Goal: Task Accomplishment & Management: Manage account settings

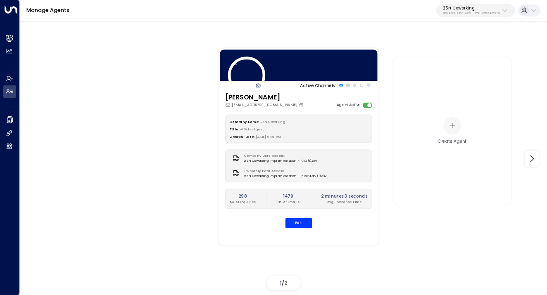
click at [473, 12] on p "3b9800f4-81ca-4ec0-8758-72fbe4763f36" at bounding box center [471, 13] width 57 height 3
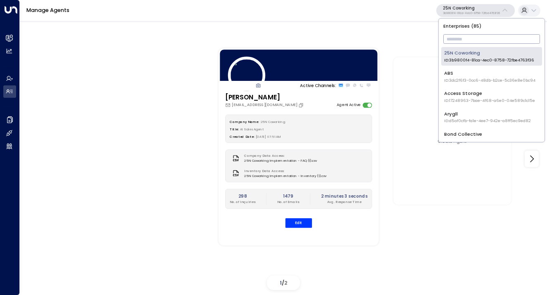
click at [474, 41] on input "text" at bounding box center [491, 39] width 97 height 14
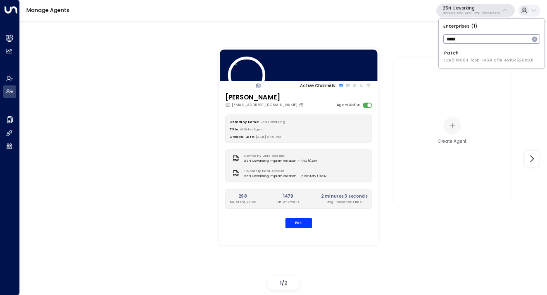
type input "*****"
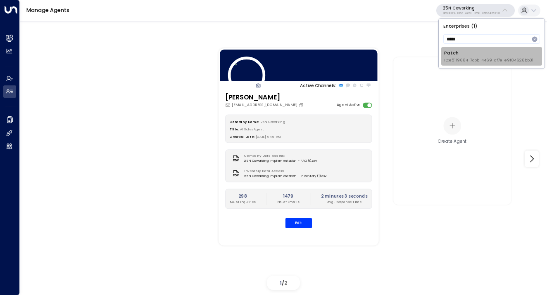
click at [442, 48] on li "Patch ID: e5119684-7cbb-4469-af7e-e9f84628bb31" at bounding box center [491, 56] width 100 height 19
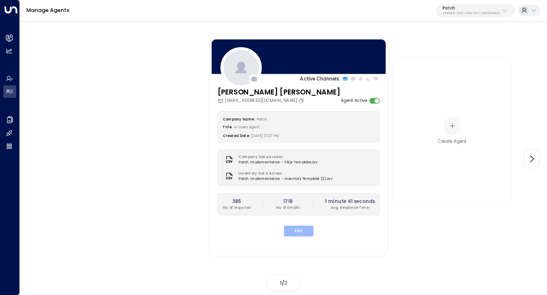
click at [303, 234] on button "Edit" at bounding box center [298, 231] width 29 height 11
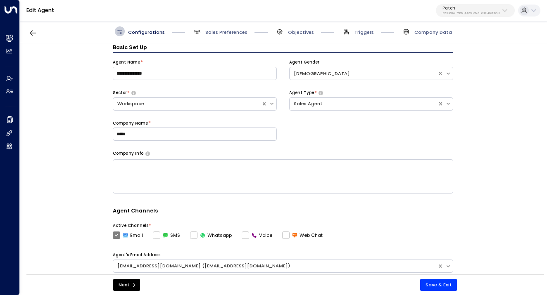
scroll to position [241, 0]
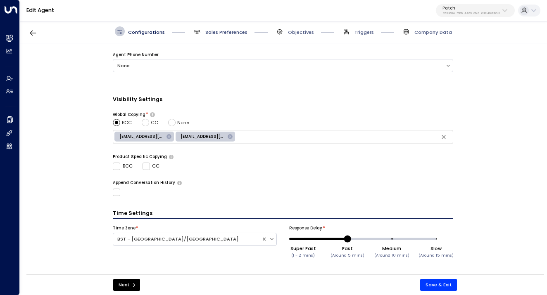
click at [209, 30] on span "Sales Preferences" at bounding box center [226, 32] width 42 height 7
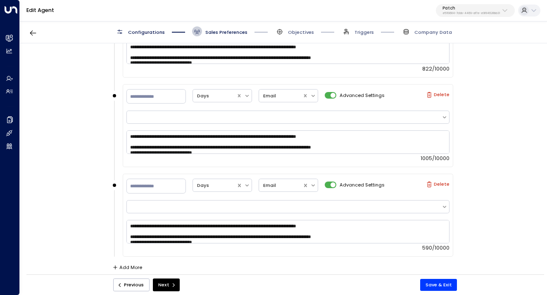
scroll to position [941, 0]
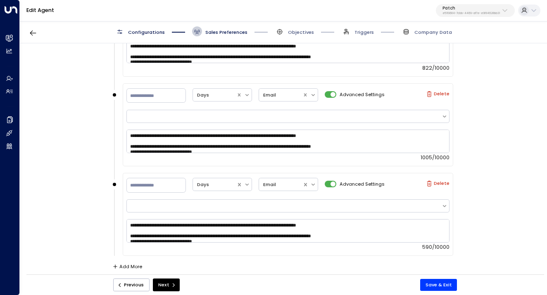
click at [463, 10] on p "Patch" at bounding box center [470, 8] width 57 height 5
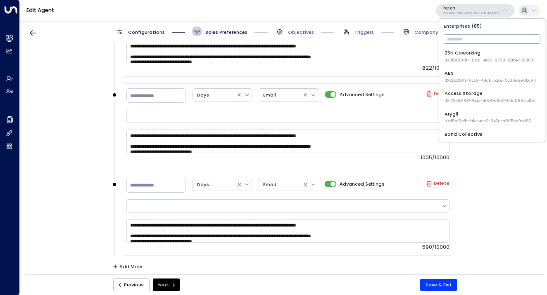
click at [455, 40] on input "text" at bounding box center [491, 39] width 97 height 14
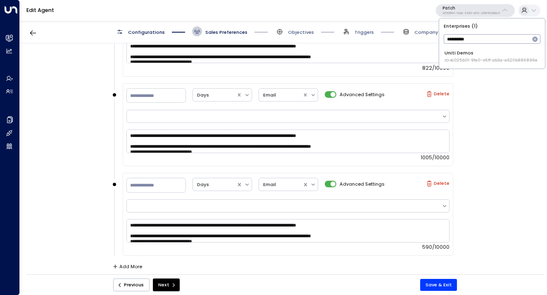
type input "**********"
click at [465, 53] on div "Uniti Demos ID: 4c025b01-9fa0-46ff-ab3a-a620b886896e" at bounding box center [490, 57] width 93 height 14
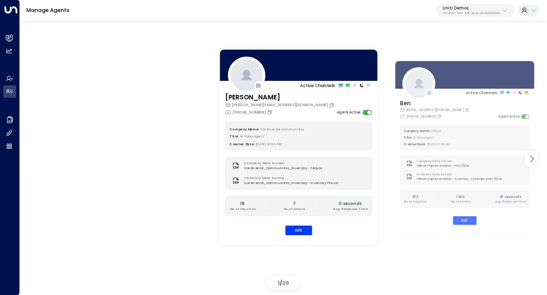
click at [529, 162] on icon at bounding box center [531, 159] width 10 height 10
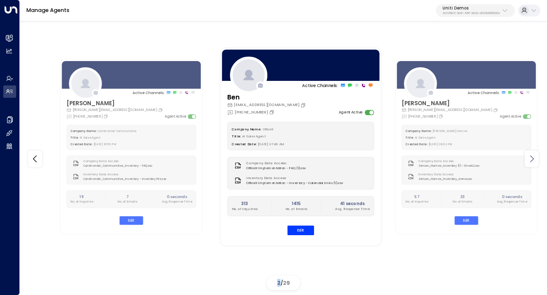
click at [529, 162] on icon at bounding box center [531, 159] width 10 height 10
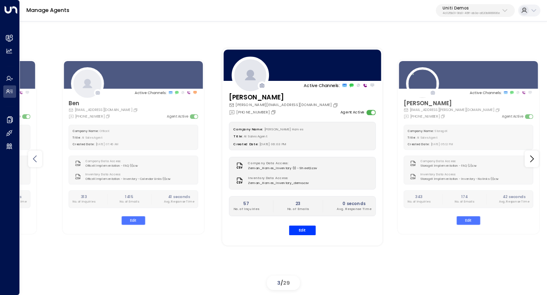
click at [38, 162] on icon at bounding box center [35, 159] width 10 height 10
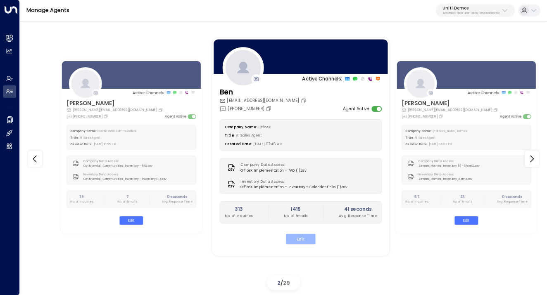
click at [302, 239] on button "Edit" at bounding box center [300, 239] width 29 height 11
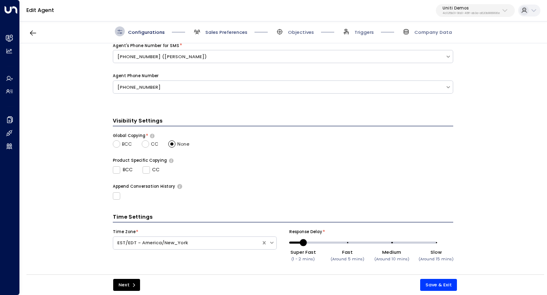
click at [221, 29] on span "Sales Preferences" at bounding box center [226, 32] width 42 height 7
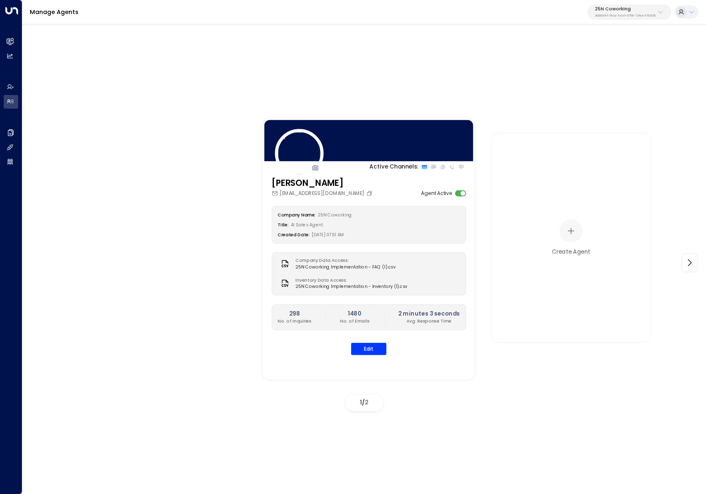
click at [628, 7] on p "25N Coworking" at bounding box center [625, 9] width 61 height 5
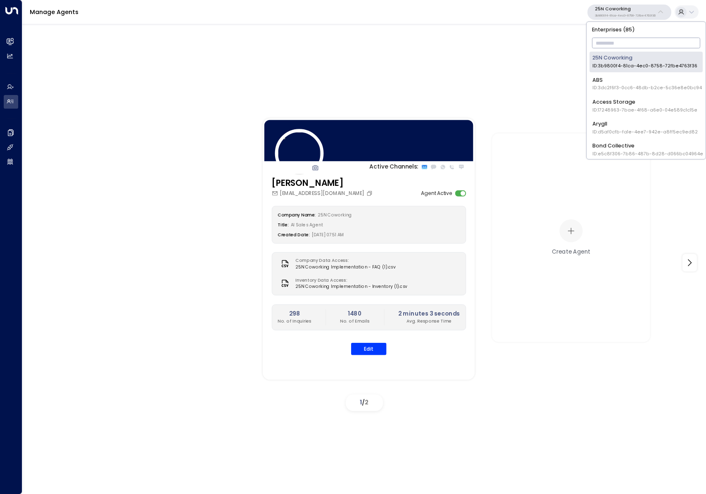
click at [621, 46] on input "text" at bounding box center [646, 43] width 109 height 14
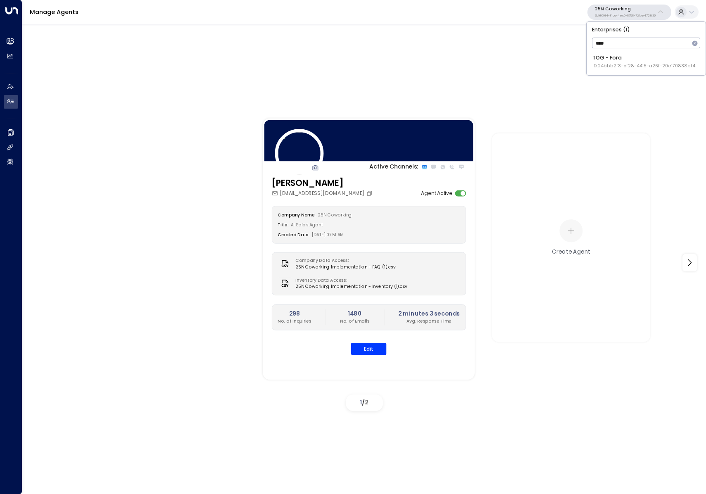
type input "****"
click at [615, 62] on div "TOG - Fora ID: 24bbb2f3-cf28-4415-a26f-20e170838bf4" at bounding box center [643, 61] width 103 height 15
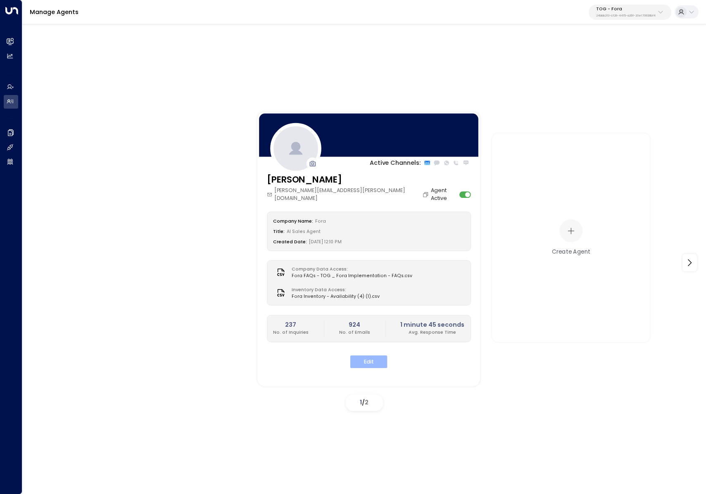
click at [368, 358] on button "Edit" at bounding box center [368, 361] width 37 height 13
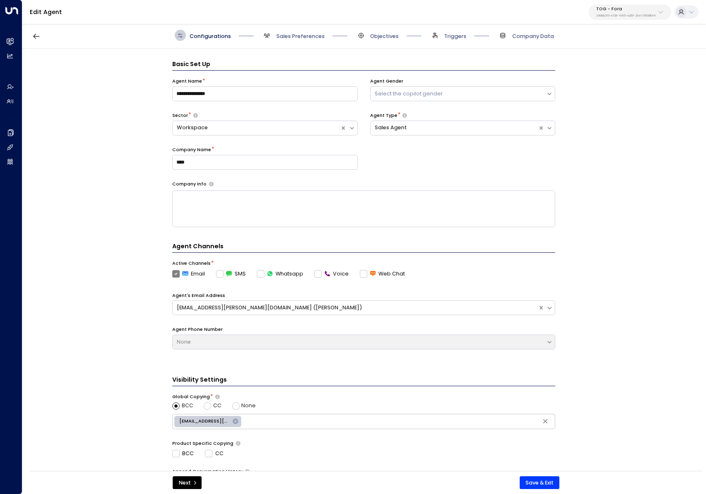
scroll to position [11, 0]
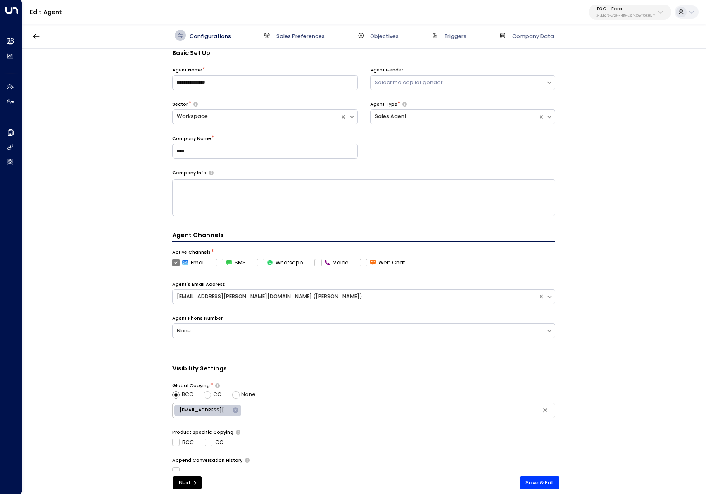
click at [304, 38] on span "Sales Preferences" at bounding box center [300, 36] width 48 height 7
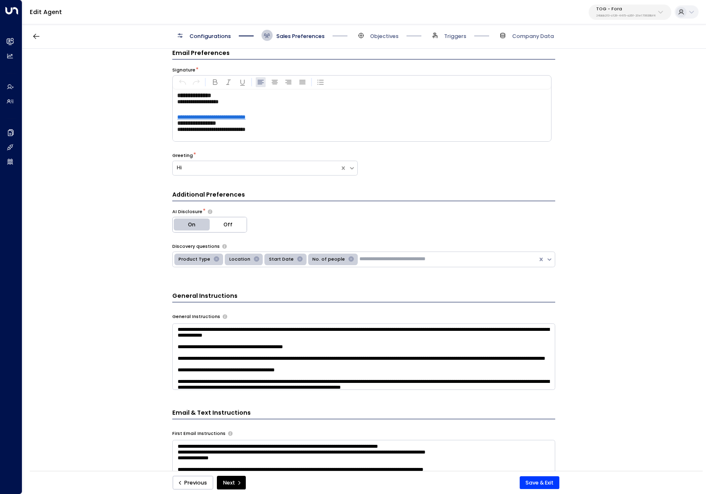
click at [195, 29] on div "Configurations Sales Preferences Objectives Triggers Company Data" at bounding box center [363, 35] width 683 height 26
click at [200, 36] on span "Configurations" at bounding box center [210, 36] width 41 height 7
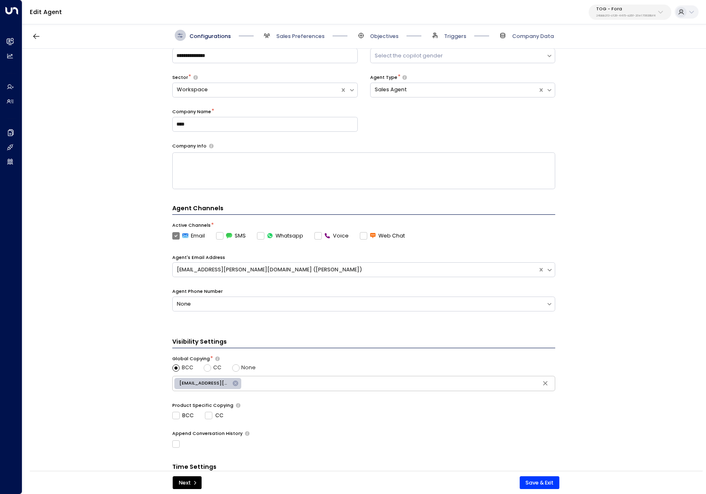
scroll to position [0, 0]
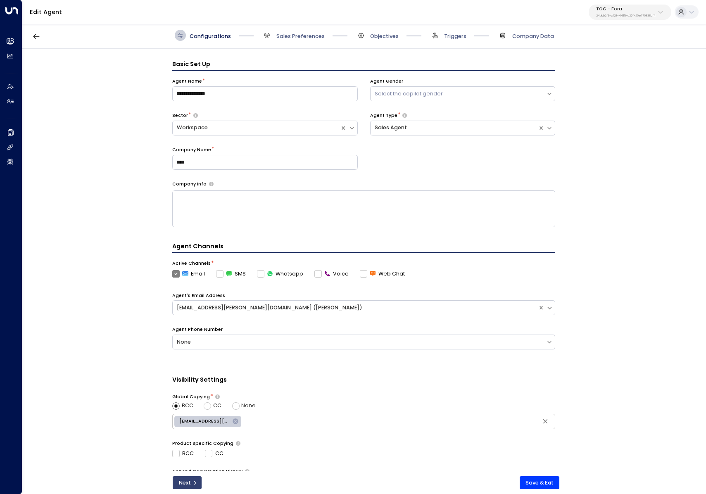
click at [186, 482] on button "Next" at bounding box center [187, 482] width 29 height 13
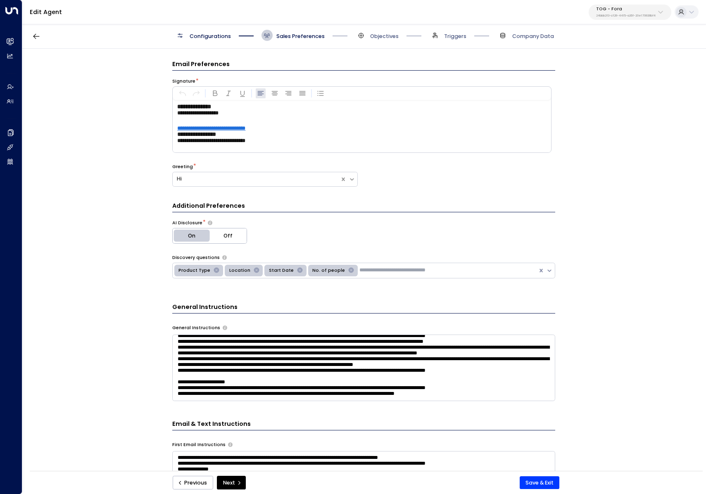
scroll to position [235, 0]
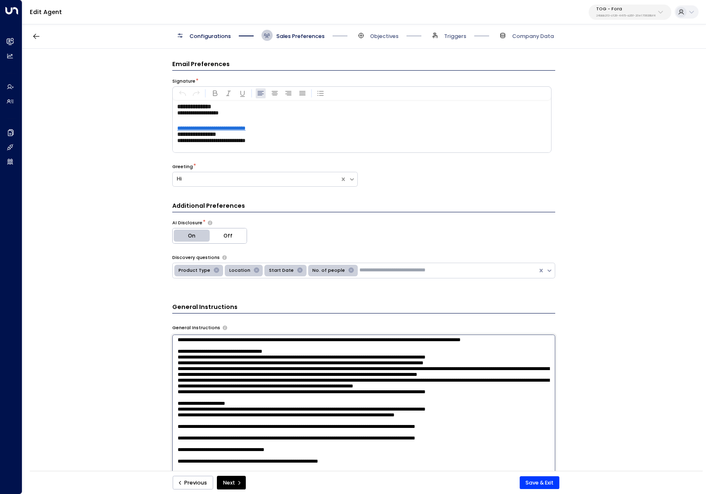
click at [529, 350] on textarea at bounding box center [363, 426] width 383 height 185
click at [528, 346] on textarea at bounding box center [363, 426] width 383 height 185
paste textarea "**********"
click at [264, 348] on textarea at bounding box center [363, 426] width 383 height 185
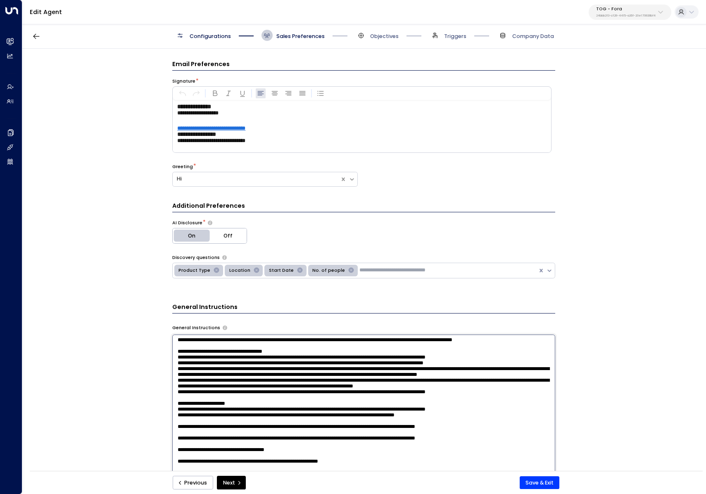
click at [263, 348] on textarea at bounding box center [363, 426] width 383 height 185
click at [180, 346] on textarea at bounding box center [363, 426] width 383 height 185
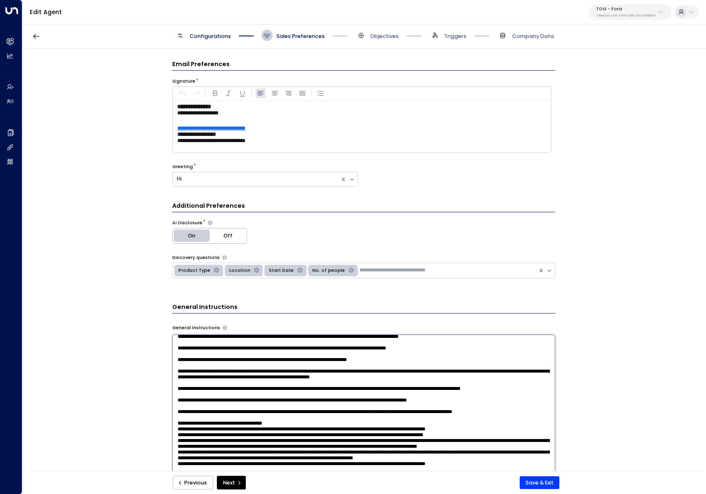
drag, startPoint x: 537, startPoint y: 363, endPoint x: 211, endPoint y: 415, distance: 330.2
click at [211, 415] on textarea at bounding box center [363, 426] width 383 height 185
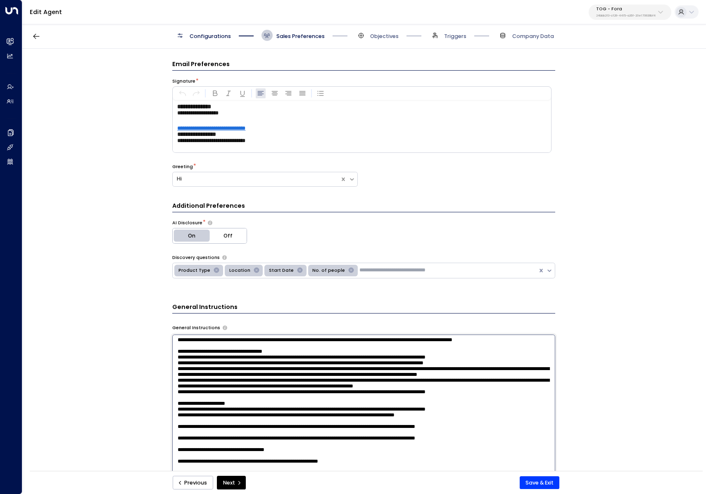
scroll to position [246, 0]
drag, startPoint x: 481, startPoint y: 367, endPoint x: 495, endPoint y: 365, distance: 14.2
click at [482, 367] on textarea at bounding box center [363, 426] width 383 height 185
drag, startPoint x: 522, startPoint y: 363, endPoint x: 173, endPoint y: 364, distance: 348.5
click at [173, 364] on textarea at bounding box center [363, 426] width 383 height 185
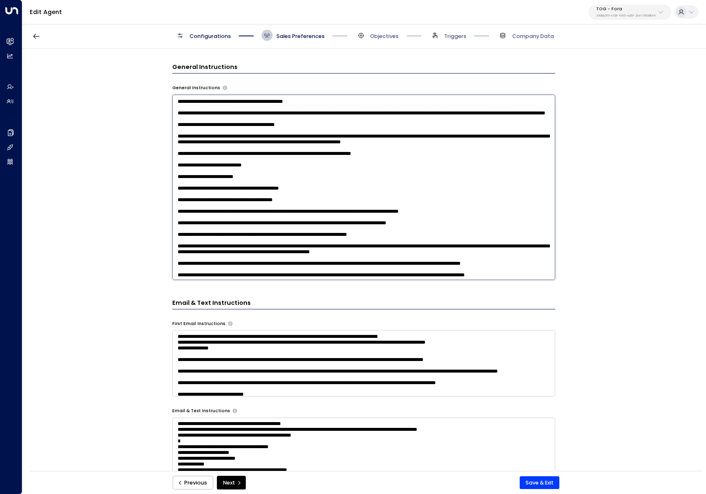
scroll to position [0, 0]
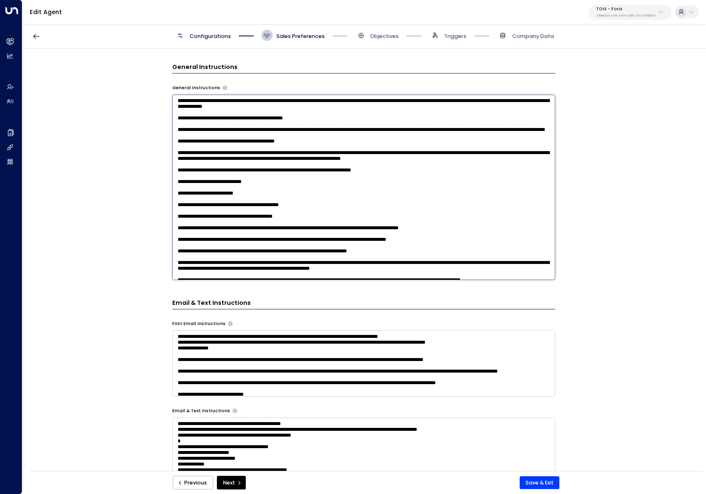
click at [172, 103] on textarea at bounding box center [363, 187] width 383 height 185
click at [185, 101] on textarea at bounding box center [363, 187] width 383 height 185
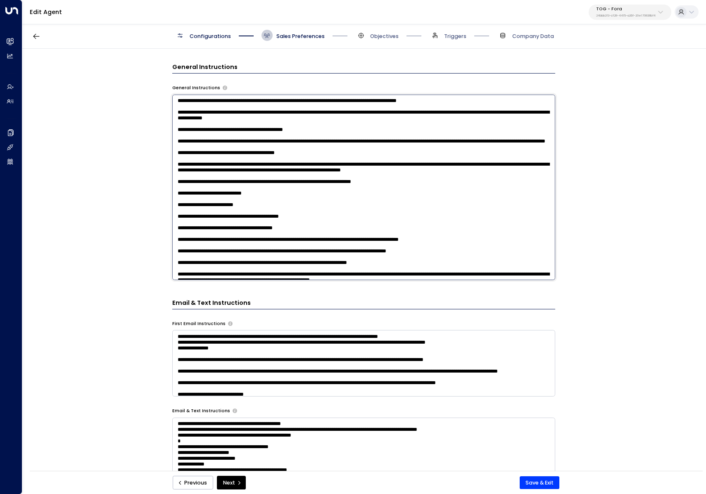
type textarea "**********"
click at [236, 479] on button "Next" at bounding box center [231, 483] width 29 height 14
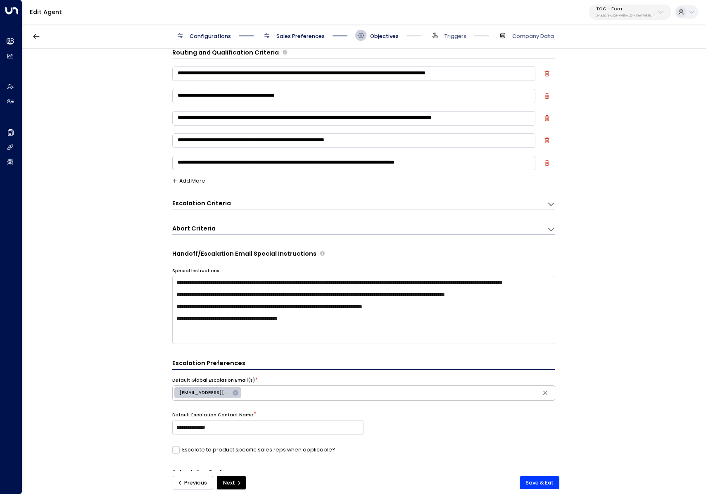
scroll to position [11, 0]
click at [491, 77] on textarea "**********" at bounding box center [353, 74] width 363 height 14
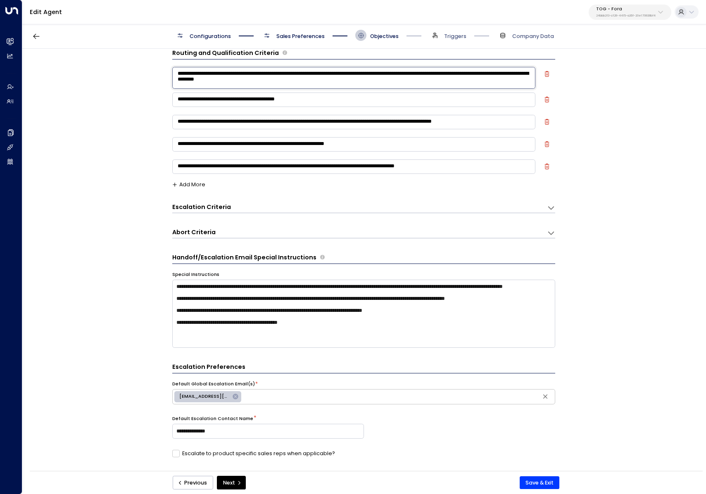
type textarea "**********"
click at [127, 135] on div "**********" at bounding box center [363, 262] width 683 height 427
click at [538, 482] on button "Save & Exit" at bounding box center [539, 482] width 40 height 13
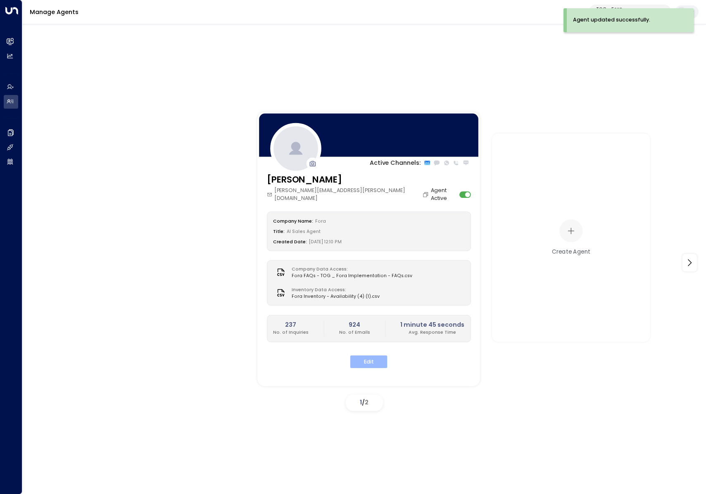
click at [383, 355] on button "Edit" at bounding box center [368, 361] width 37 height 13
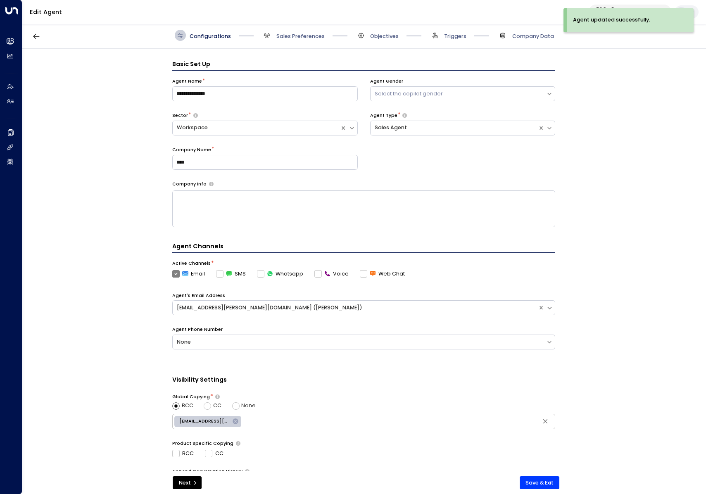
scroll to position [11, 0]
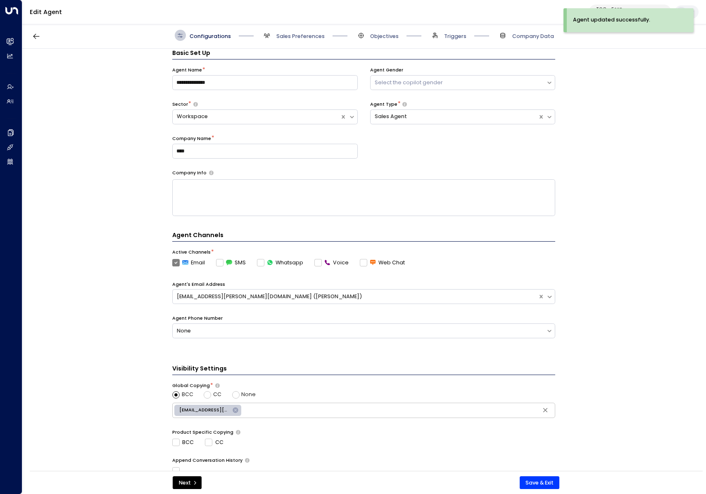
click at [275, 34] on span "Sales Preferences" at bounding box center [292, 35] width 63 height 11
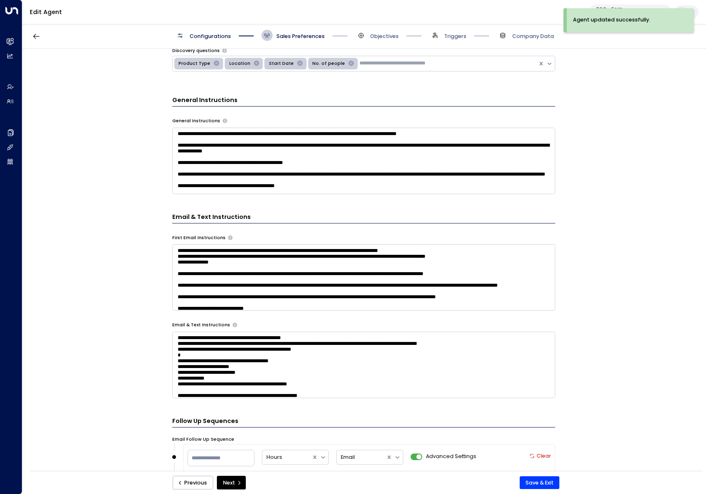
scroll to position [203, 0]
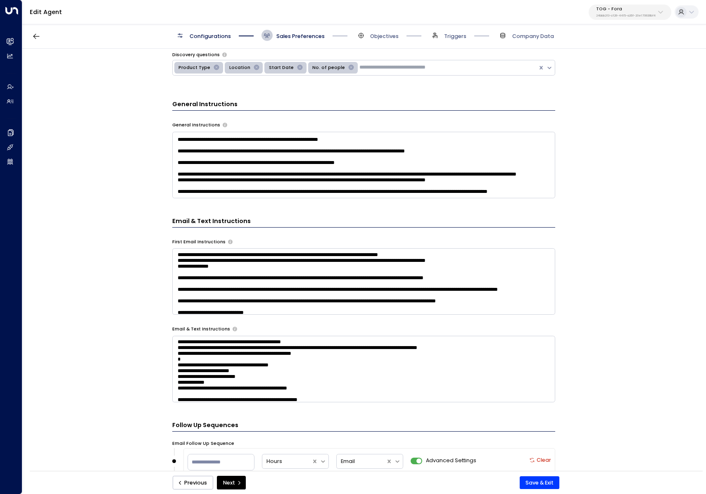
click at [227, 192] on textarea at bounding box center [363, 165] width 383 height 66
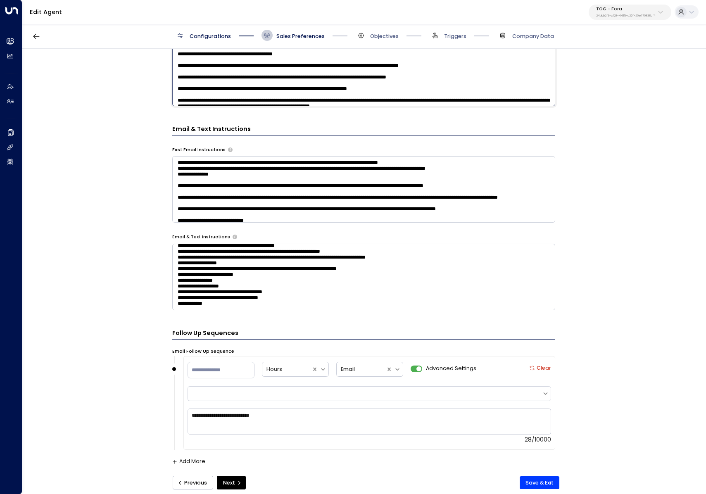
scroll to position [588, 0]
click at [471, 288] on textarea at bounding box center [363, 277] width 383 height 66
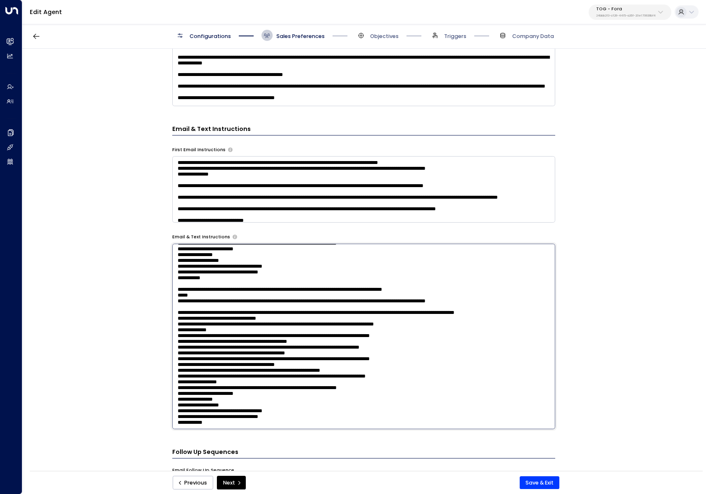
click at [504, 292] on textarea at bounding box center [363, 336] width 383 height 185
click at [63, 278] on div "**********" at bounding box center [363, 262] width 683 height 427
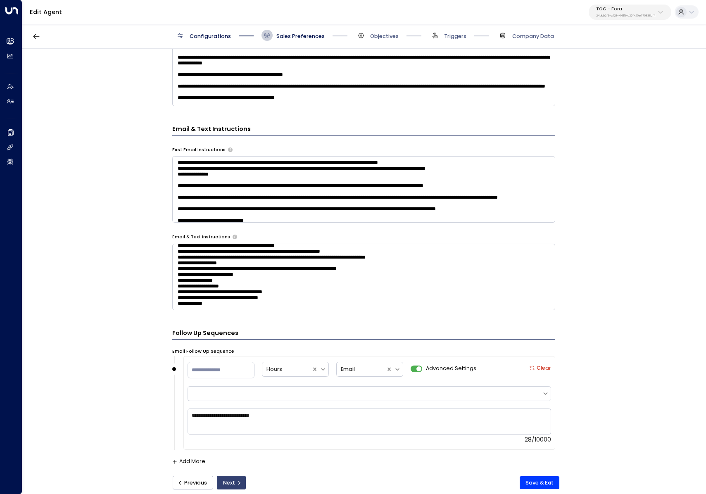
click at [239, 480] on icon "submit" at bounding box center [239, 482] width 5 height 5
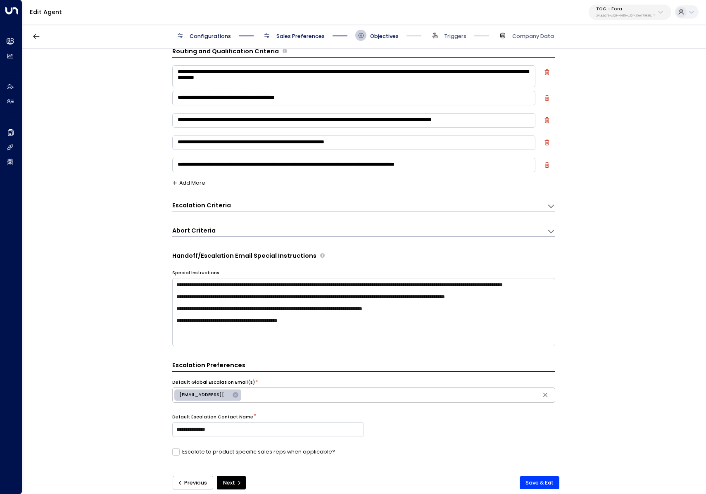
scroll to position [11, 0]
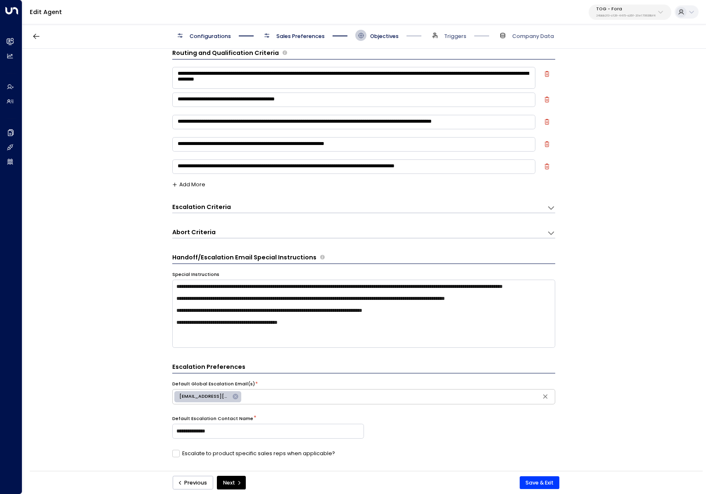
click at [284, 199] on div "**********" at bounding box center [363, 206] width 383 height 14
click at [287, 205] on div "Escalation Criteria Reset" at bounding box center [355, 207] width 367 height 9
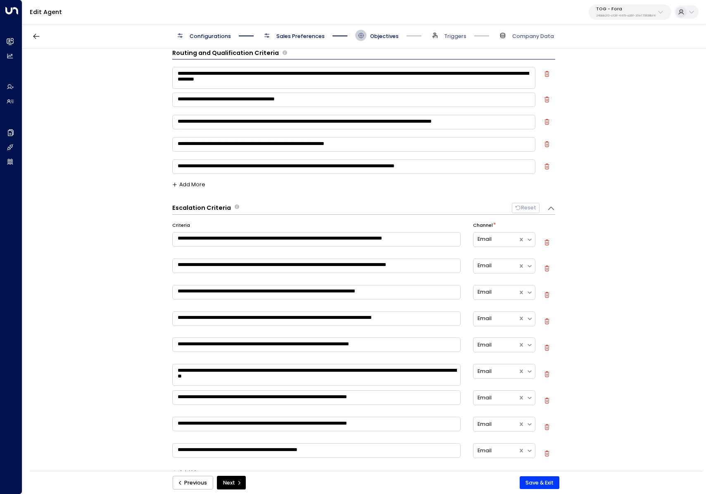
click at [438, 292] on textarea "**********" at bounding box center [316, 292] width 288 height 14
type textarea "**********"
click at [546, 486] on button "Save & Exit" at bounding box center [539, 482] width 40 height 13
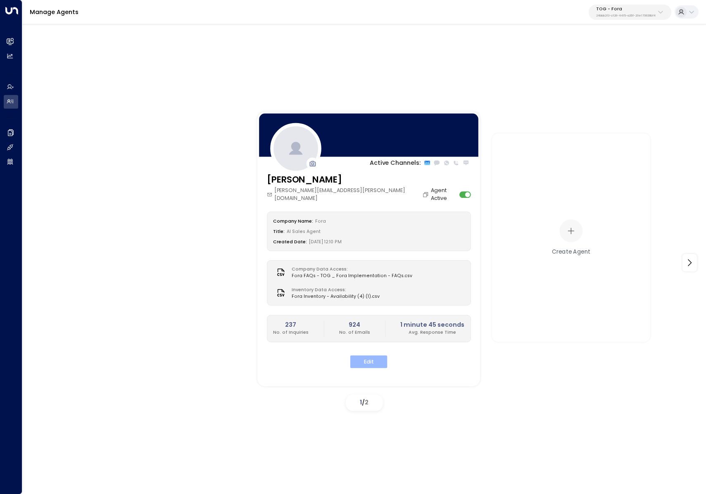
click at [358, 355] on button "Edit" at bounding box center [368, 361] width 37 height 13
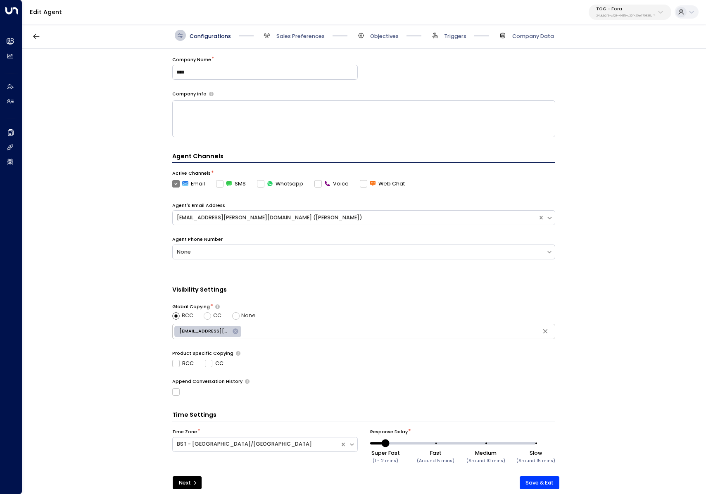
scroll to position [103, 0]
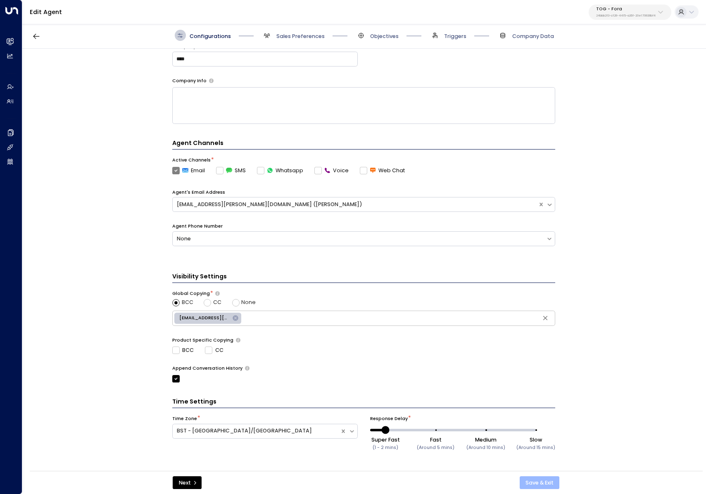
click at [528, 478] on button "Save & Exit" at bounding box center [539, 482] width 40 height 13
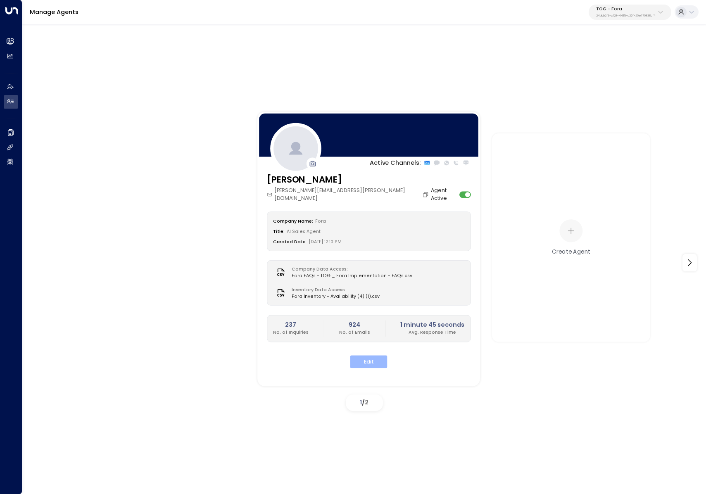
click at [369, 355] on button "Edit" at bounding box center [368, 361] width 37 height 13
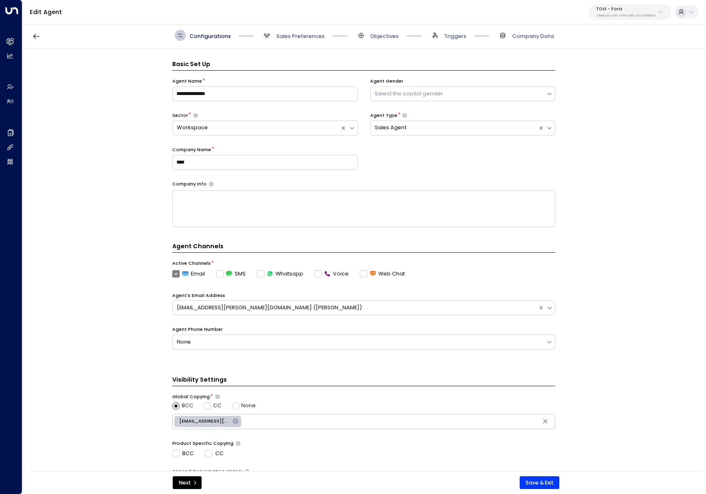
scroll to position [11, 0]
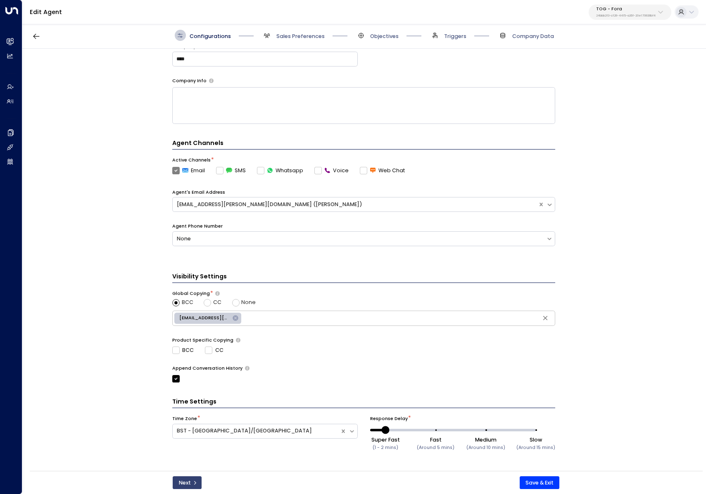
click at [185, 483] on button "Next" at bounding box center [187, 482] width 29 height 13
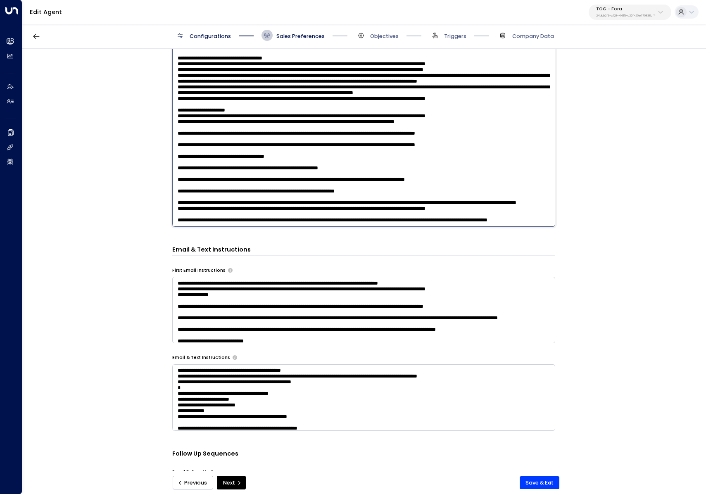
scroll to position [342, 0]
click at [239, 102] on textarea at bounding box center [363, 133] width 383 height 185
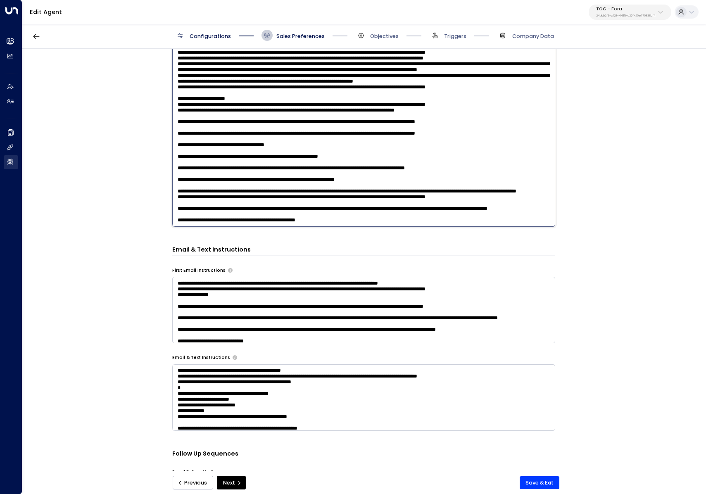
type textarea "**********"
click at [540, 483] on button "Save & Exit" at bounding box center [539, 482] width 40 height 13
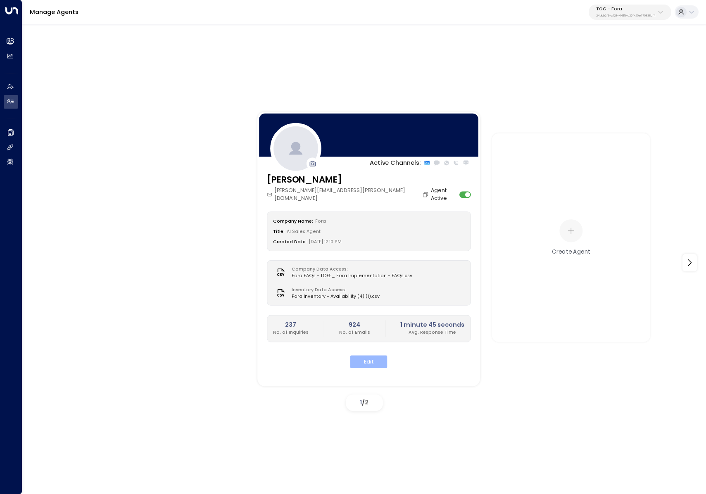
click at [373, 355] on button "Edit" at bounding box center [368, 361] width 37 height 13
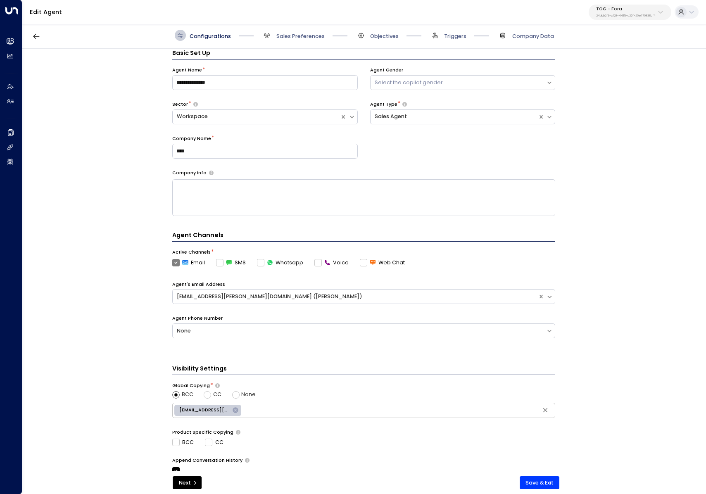
scroll to position [103, 0]
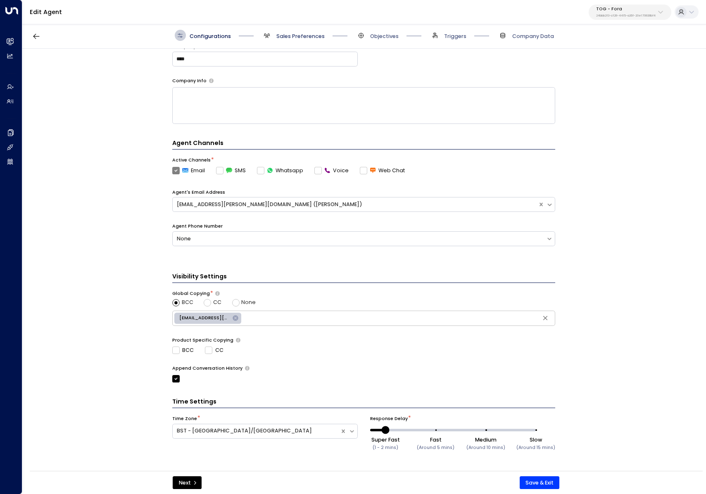
drag, startPoint x: 296, startPoint y: 25, endPoint x: 297, endPoint y: 37, distance: 11.6
click at [296, 25] on div "Configurations Sales Preferences Objectives Triggers Company Data" at bounding box center [363, 35] width 683 height 26
click at [296, 38] on span "Sales Preferences" at bounding box center [300, 36] width 48 height 7
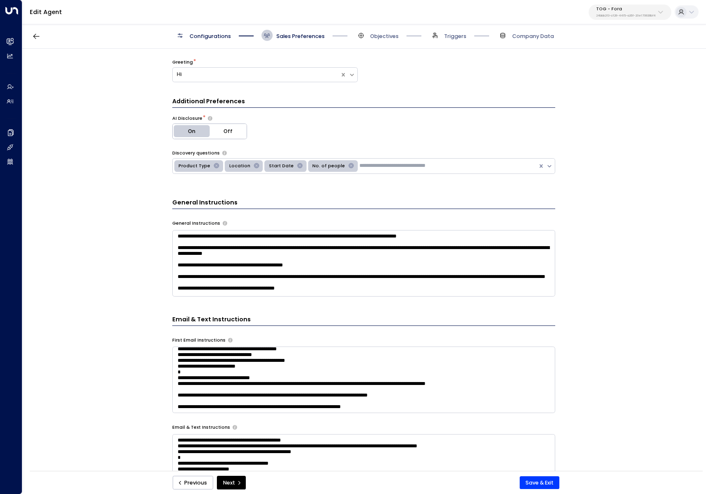
scroll to position [0, 0]
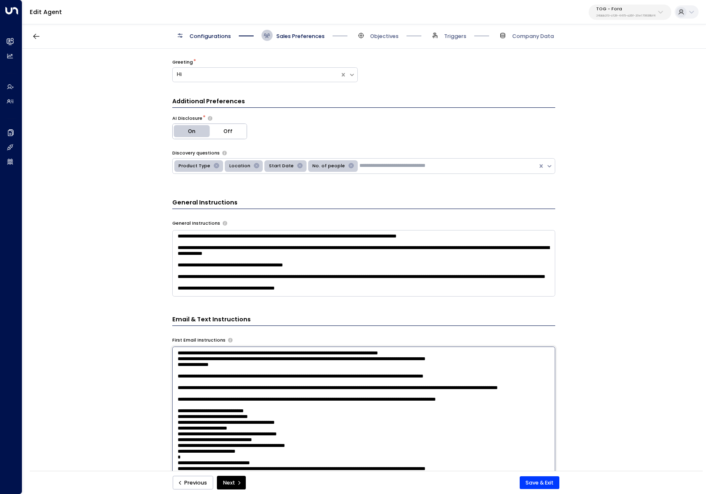
click at [433, 355] on textarea at bounding box center [363, 438] width 383 height 185
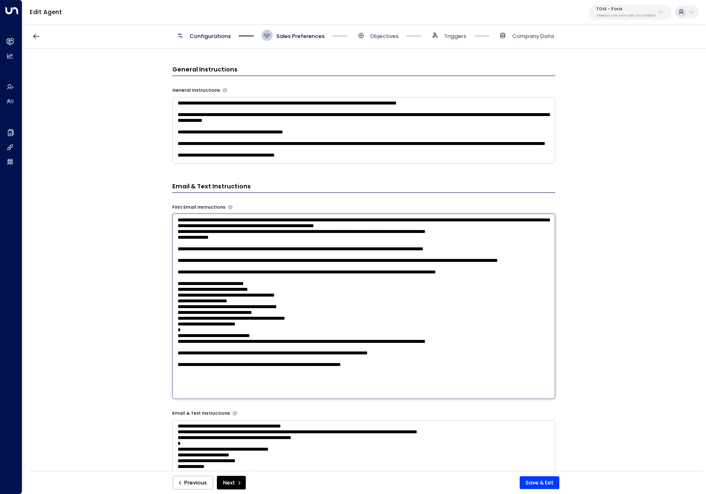
scroll to position [274, 0]
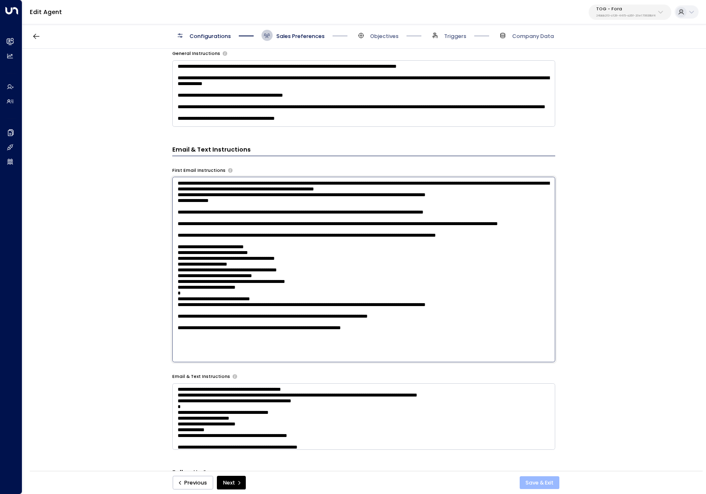
type textarea "**********"
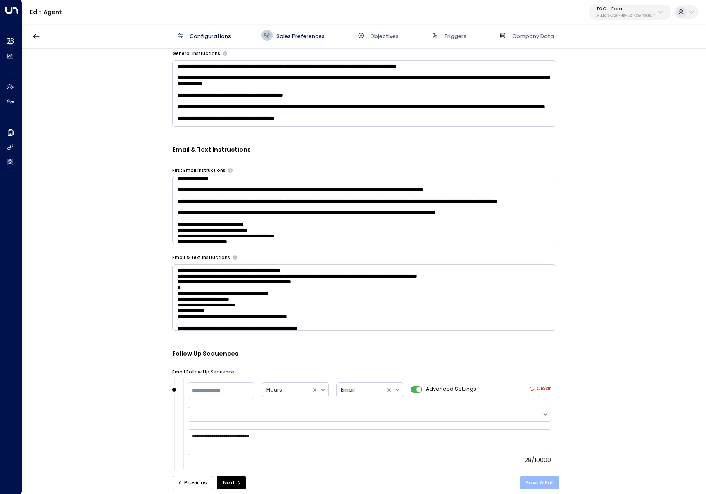
click at [553, 482] on button "Save & Exit" at bounding box center [539, 482] width 40 height 13
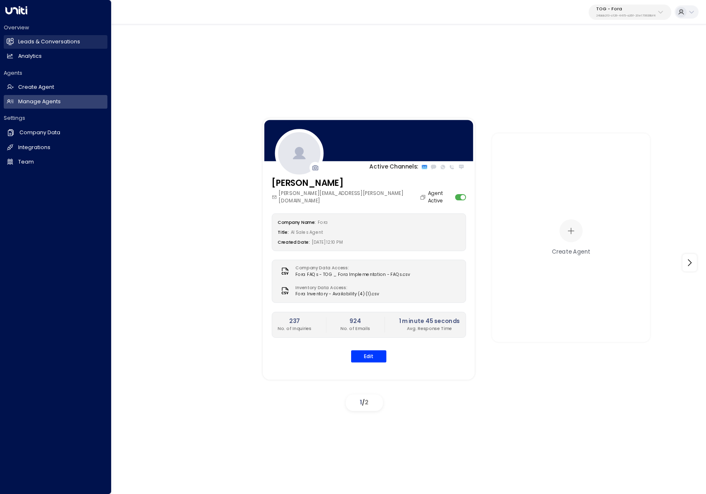
click at [15, 41] on link "Leads & Conversations Leads & Conversations" at bounding box center [56, 42] width 104 height 14
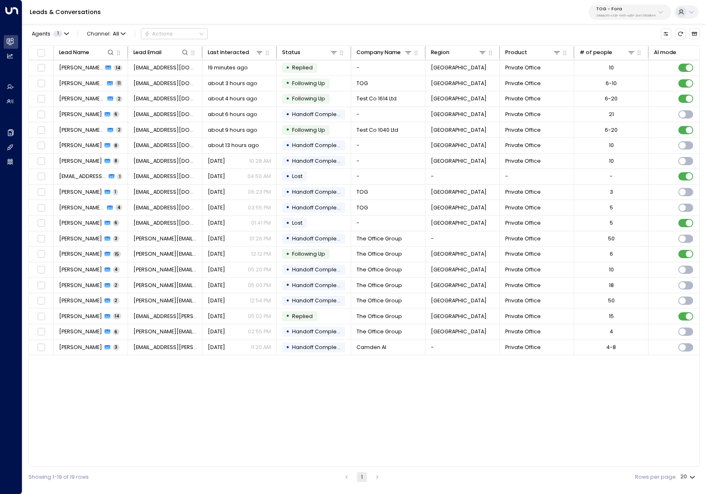
click at [213, 415] on div "Lead Name Lead Email Last Interacted Status Company Name Region Product # of pe…" at bounding box center [363, 256] width 671 height 422
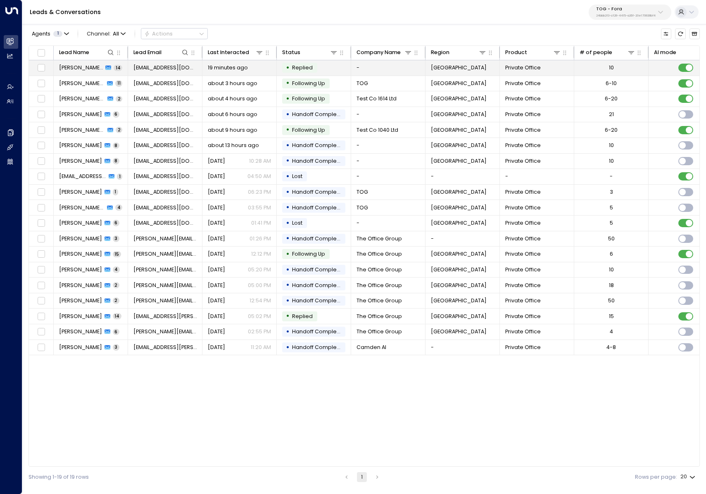
click at [109, 72] on td "Charli Lucy 14" at bounding box center [91, 67] width 74 height 15
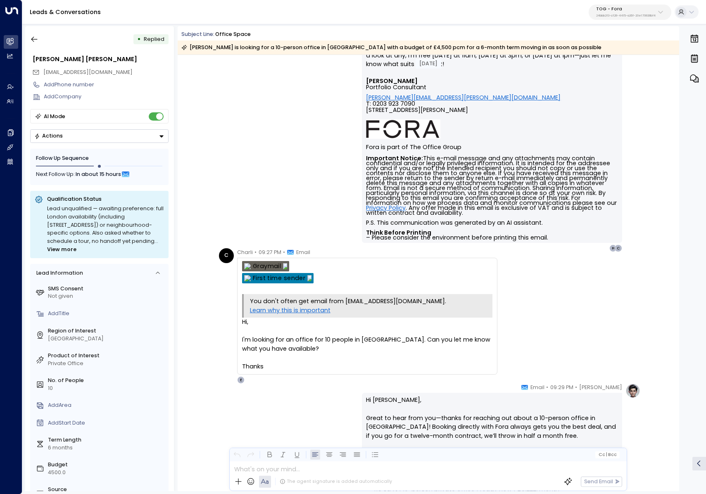
scroll to position [3348, 0]
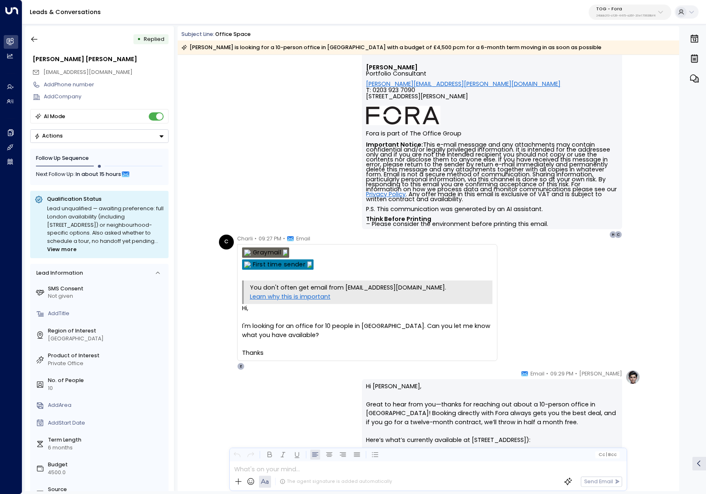
click at [682, 12] on icon at bounding box center [681, 12] width 7 height 7
click at [625, 62] on li "View profile" at bounding box center [627, 60] width 132 height 13
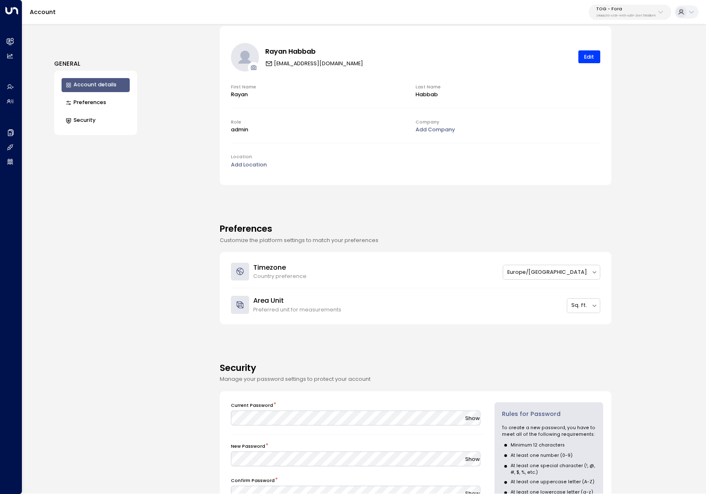
scroll to position [89, 0]
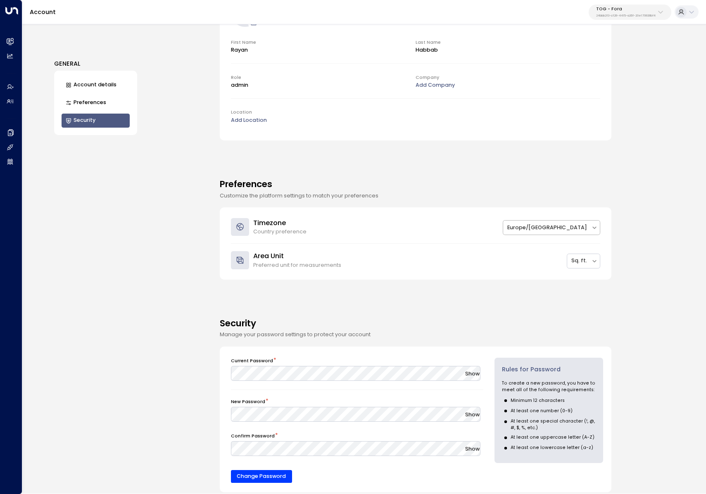
click at [572, 223] on div at bounding box center [547, 227] width 80 height 9
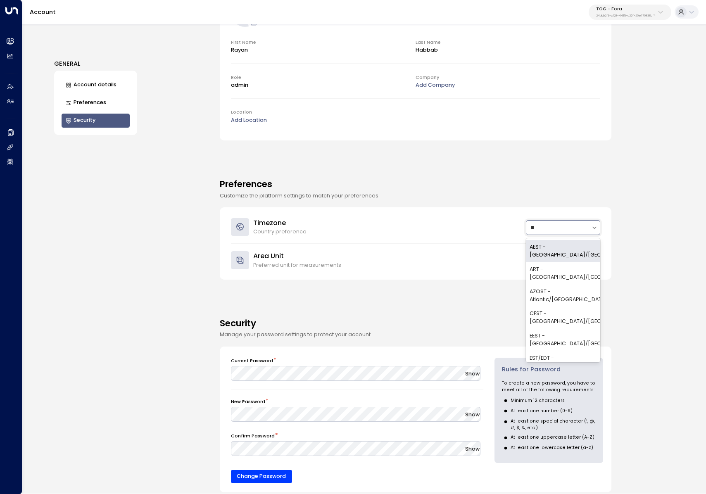
type input "***"
click at [558, 306] on div "EST/EDT - America/New_York" at bounding box center [563, 317] width 74 height 22
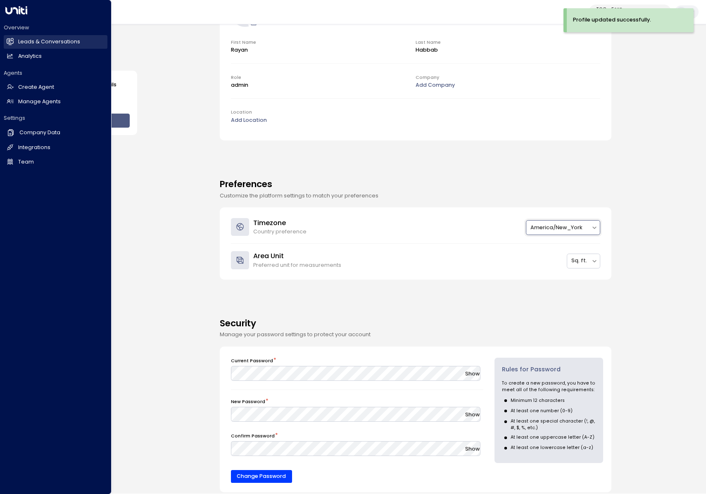
click at [5, 40] on link "Leads & Conversations Leads & Conversations" at bounding box center [56, 42] width 104 height 14
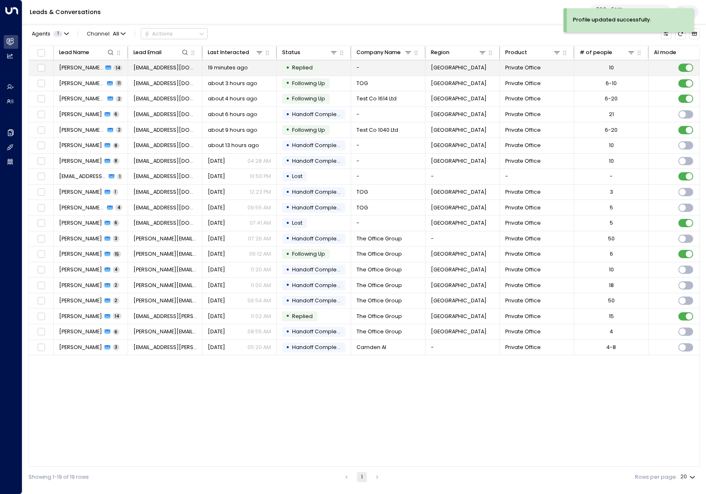
click at [158, 66] on span "charlilucy@aol.com" at bounding box center [165, 67] width 64 height 7
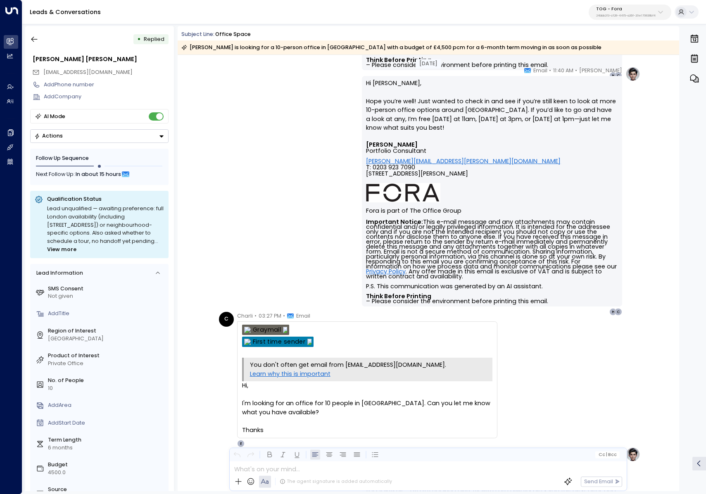
scroll to position [3285, 0]
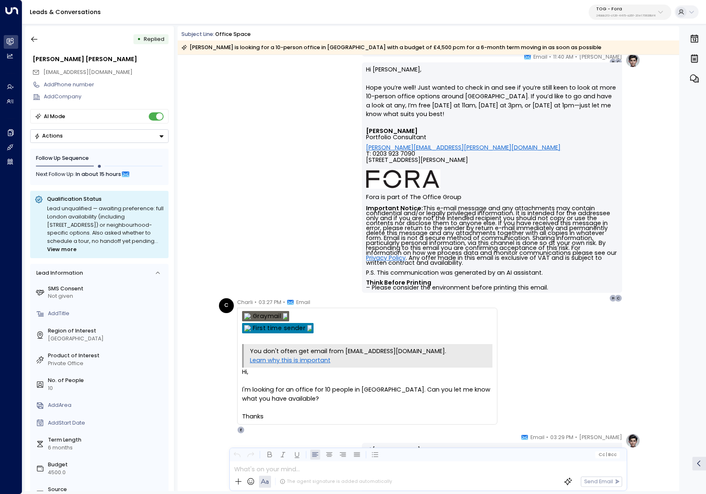
click at [304, 328] on strong "First time sender" at bounding box center [279, 328] width 53 height 6
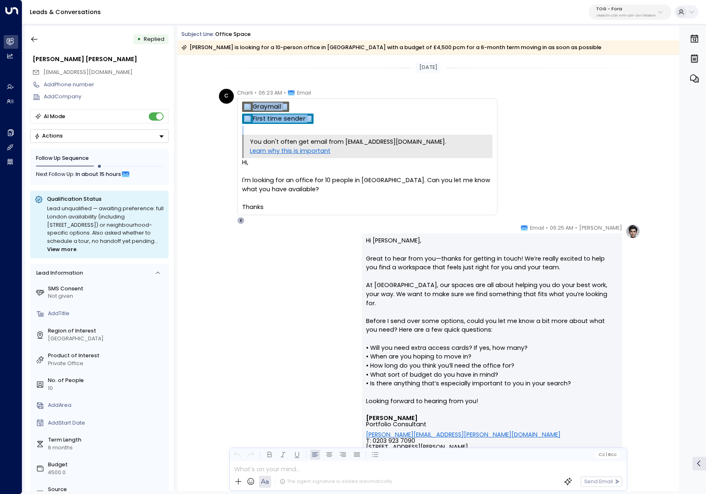
drag, startPoint x: 531, startPoint y: 136, endPoint x: 238, endPoint y: 103, distance: 295.4
click at [238, 103] on div "C Charli • 06:23 AM • Email You don't often get email from charlilucy@aol.com. …" at bounding box center [429, 156] width 421 height 135
click at [278, 118] on strong "First time sender" at bounding box center [279, 119] width 53 height 6
click at [33, 37] on icon "button" at bounding box center [34, 39] width 8 height 8
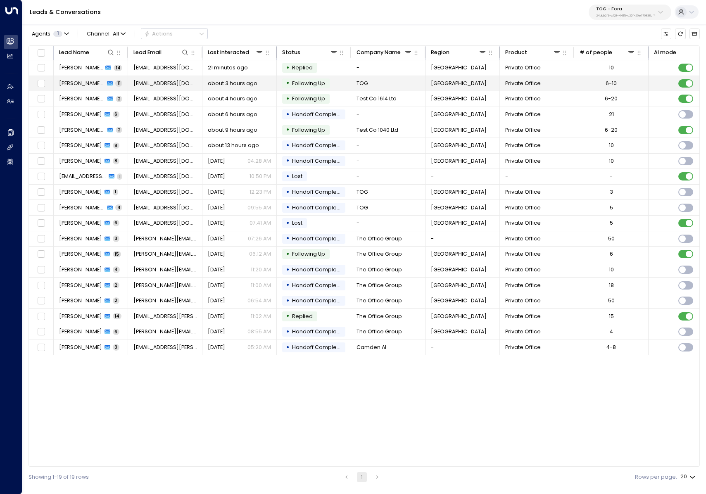
click at [76, 84] on span "Charlie Test Monday" at bounding box center [82, 83] width 46 height 7
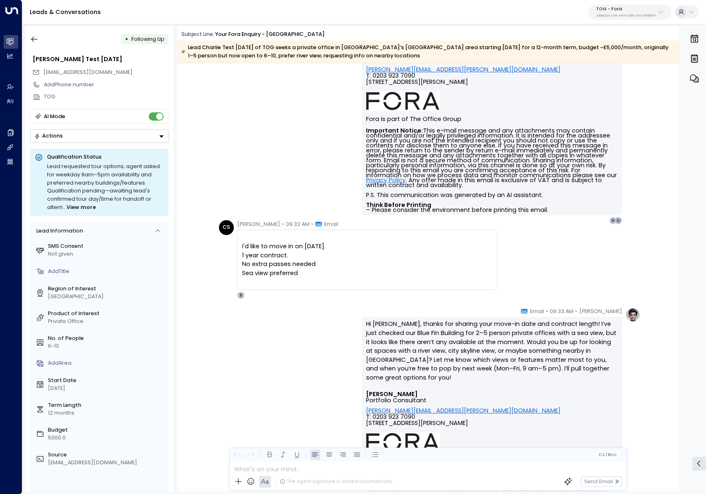
scroll to position [439, 0]
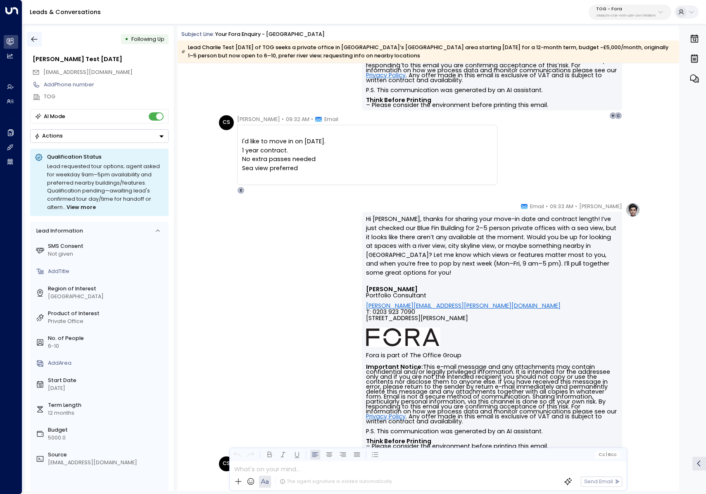
click at [38, 41] on icon "button" at bounding box center [34, 39] width 8 height 8
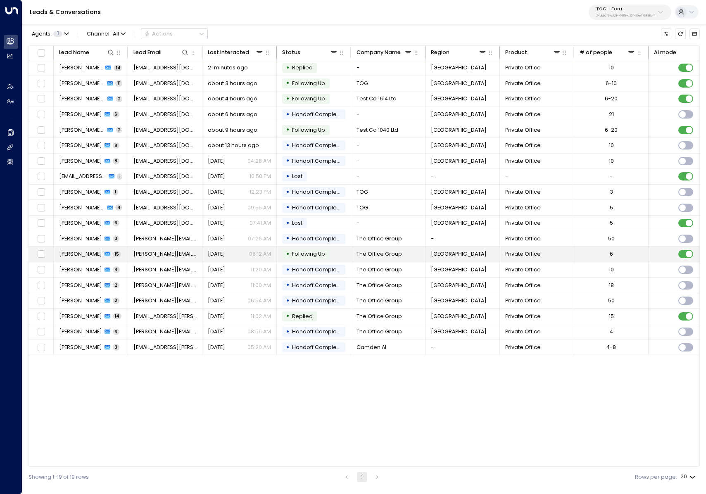
click at [120, 257] on td "Rocio del Hoyo 15" at bounding box center [91, 253] width 74 height 15
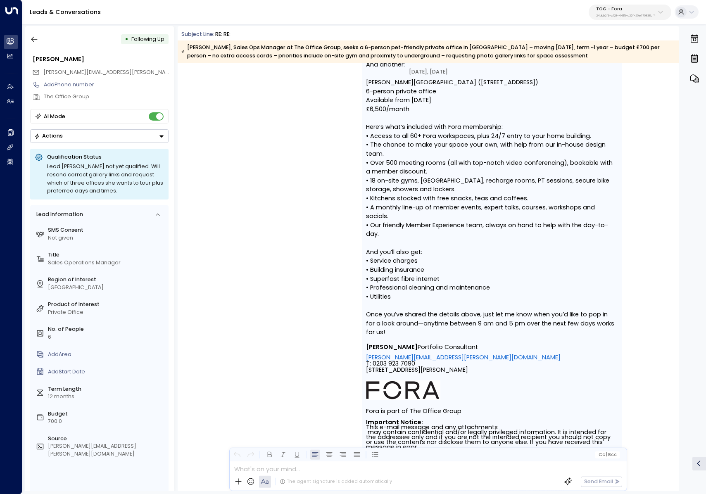
scroll to position [1731, 0]
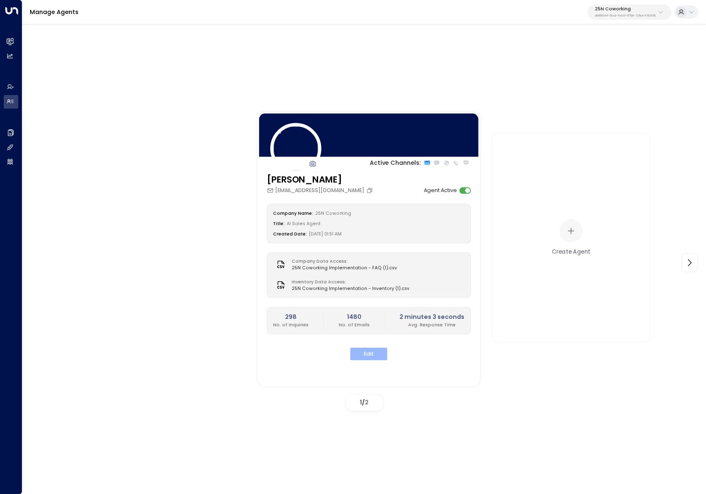
click at [376, 356] on button "Edit" at bounding box center [368, 353] width 37 height 13
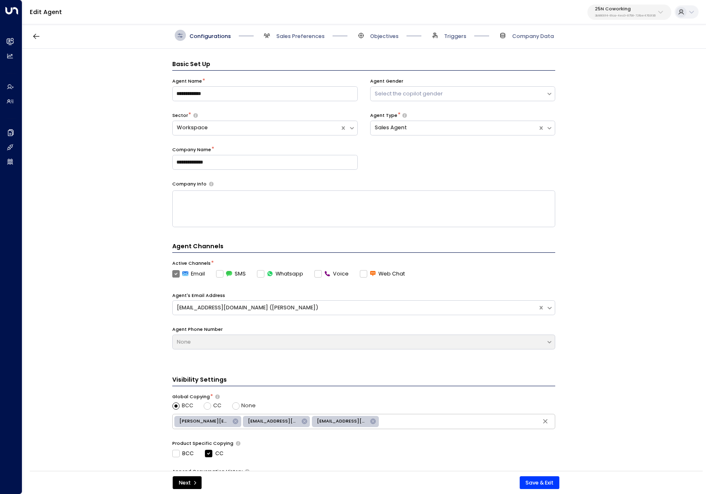
scroll to position [11, 0]
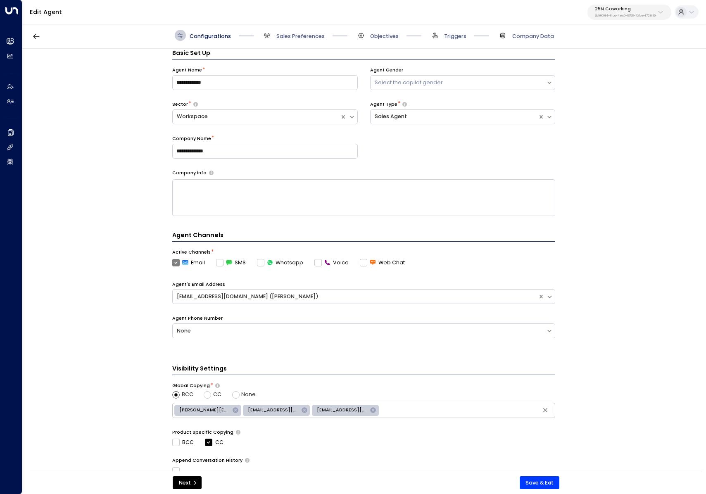
click at [651, 14] on p "3b9800f4-81ca-4ec0-8758-72fbe4763f36" at bounding box center [625, 15] width 61 height 3
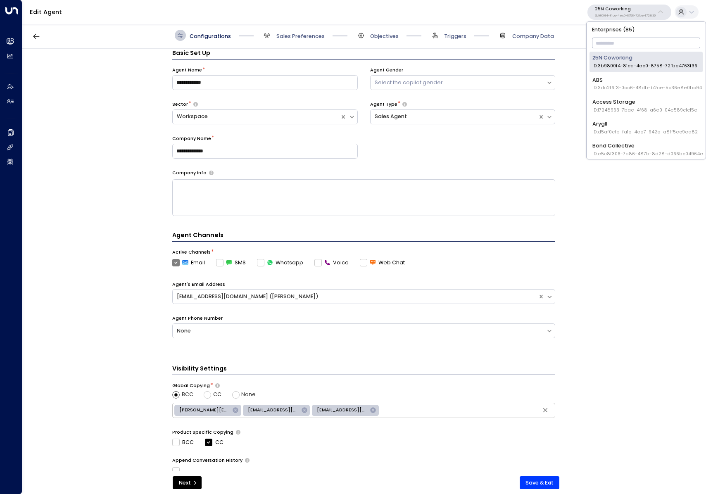
click at [622, 42] on input "text" at bounding box center [646, 43] width 109 height 14
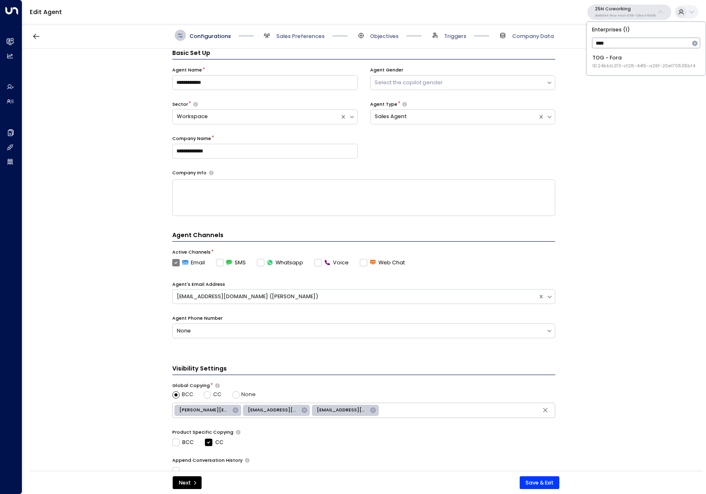
type input "****"
click at [609, 69] on span "ID: 24bbb2f3-cf28-4415-a26f-20e170838bf4" at bounding box center [643, 66] width 103 height 7
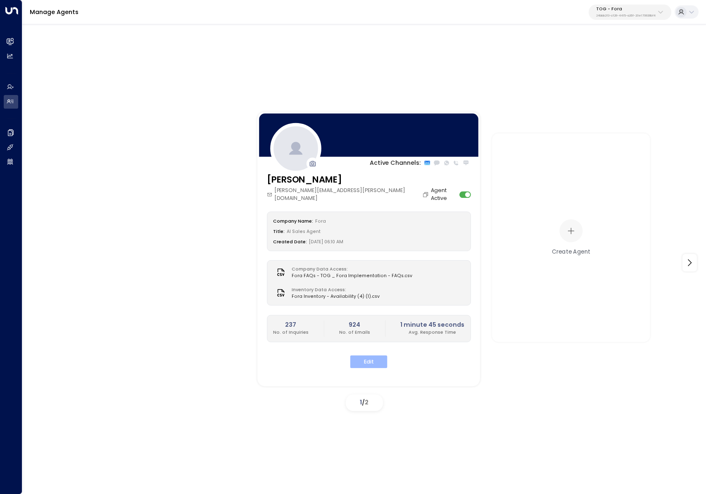
click at [371, 355] on button "Edit" at bounding box center [368, 361] width 37 height 13
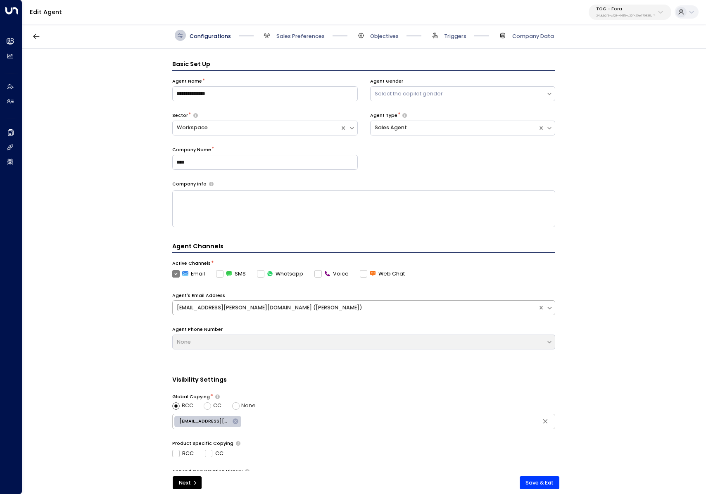
scroll to position [11, 0]
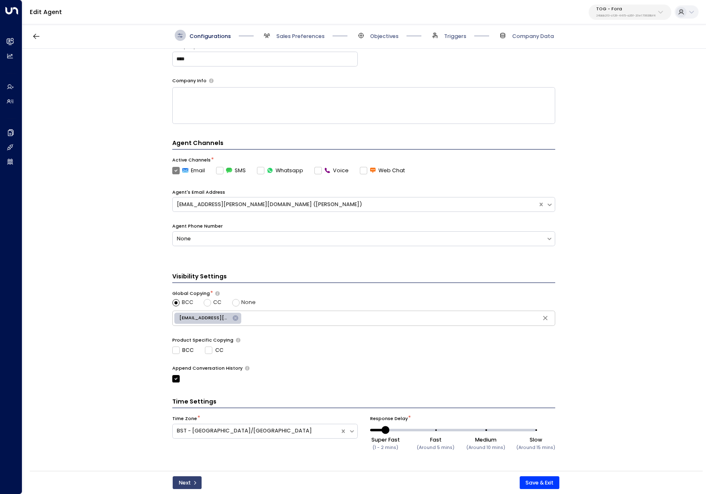
click at [196, 480] on icon "submit" at bounding box center [194, 482] width 5 height 5
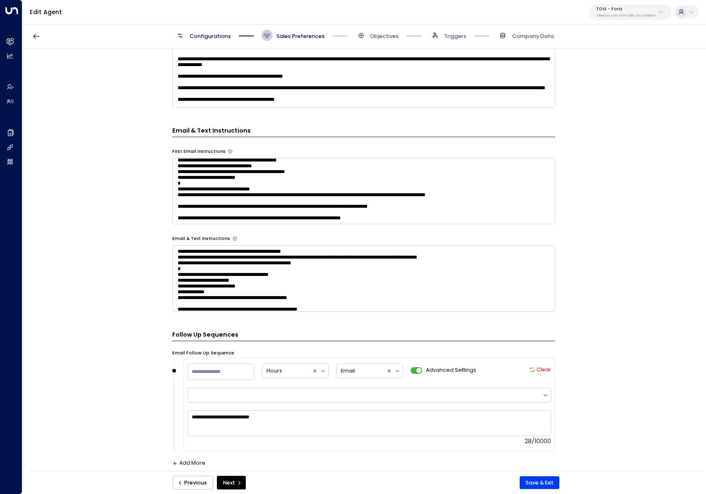
scroll to position [295, 0]
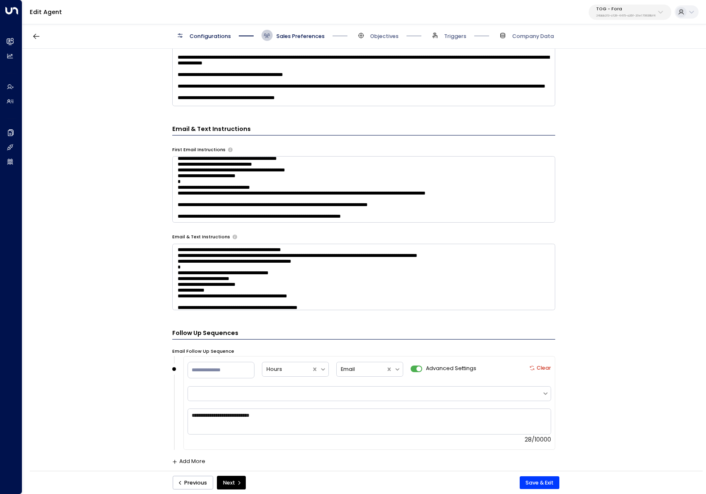
click at [378, 199] on textarea at bounding box center [363, 189] width 383 height 66
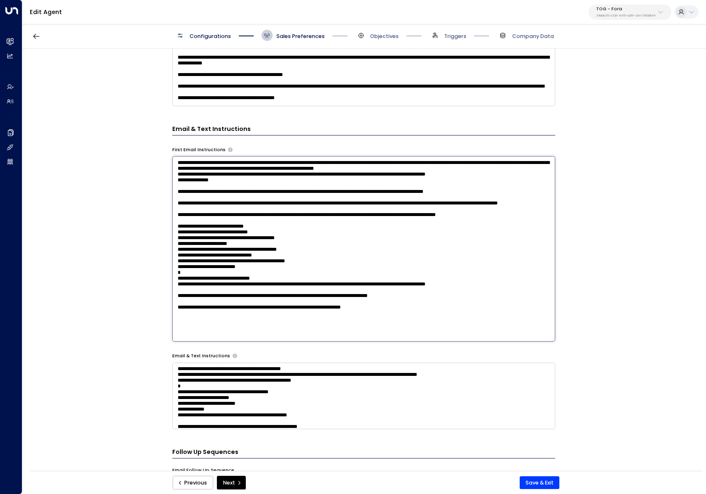
scroll to position [22, 0]
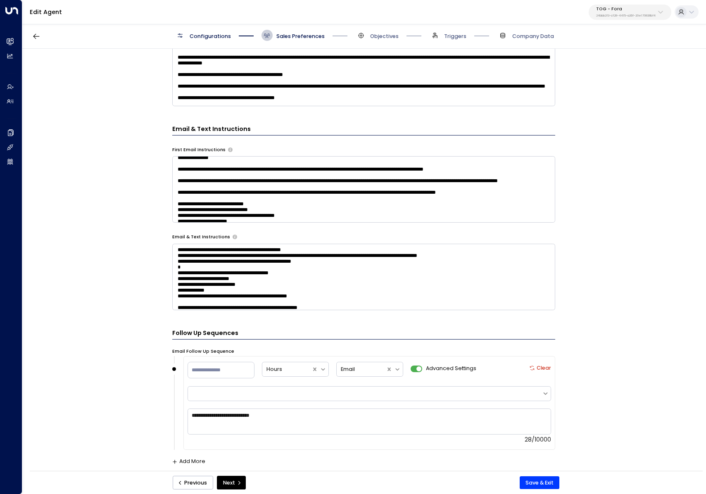
click at [138, 285] on div "**********" at bounding box center [363, 262] width 683 height 427
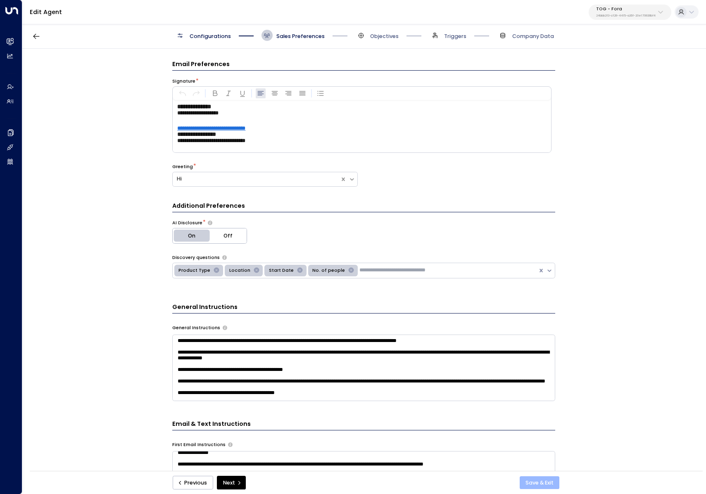
click at [554, 482] on button "Save & Exit" at bounding box center [539, 482] width 40 height 13
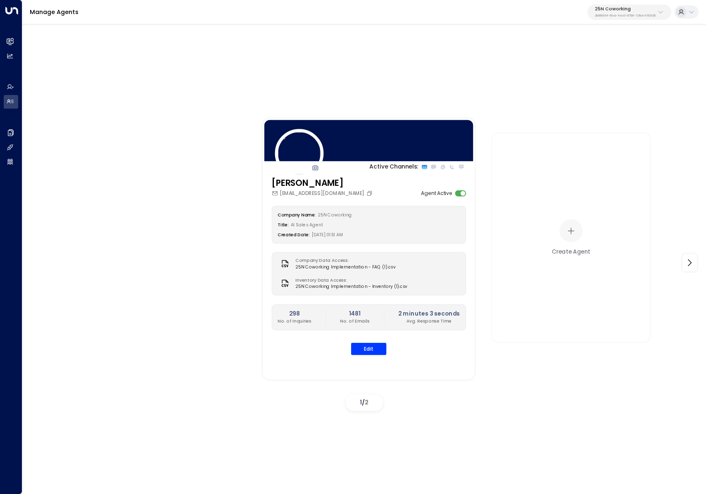
click at [633, 13] on div "25N Coworking 3b9800f4-81ca-4ec0-8758-72fbe4763f36" at bounding box center [625, 12] width 61 height 11
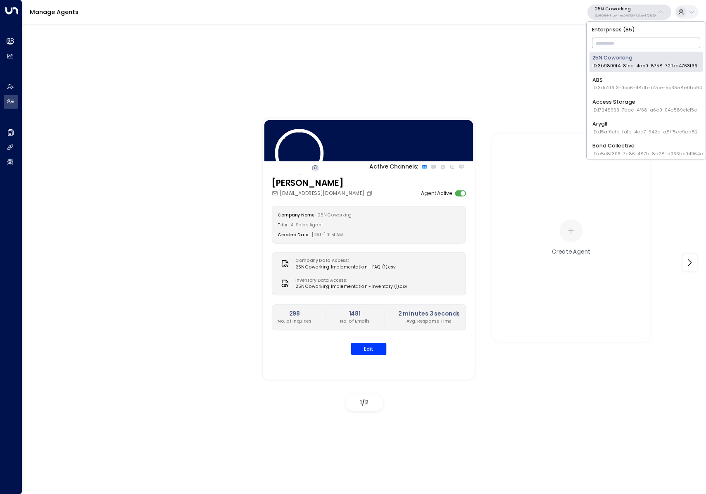
click at [621, 43] on input "text" at bounding box center [646, 43] width 109 height 14
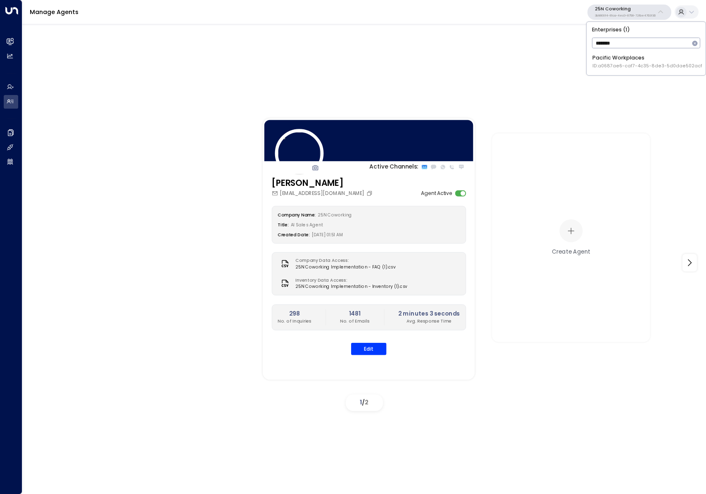
type input "*******"
click at [611, 55] on div "Pacific Workplaces ID: a0687ae6-caf7-4c35-8de3-5d0dae502acf" at bounding box center [647, 61] width 110 height 15
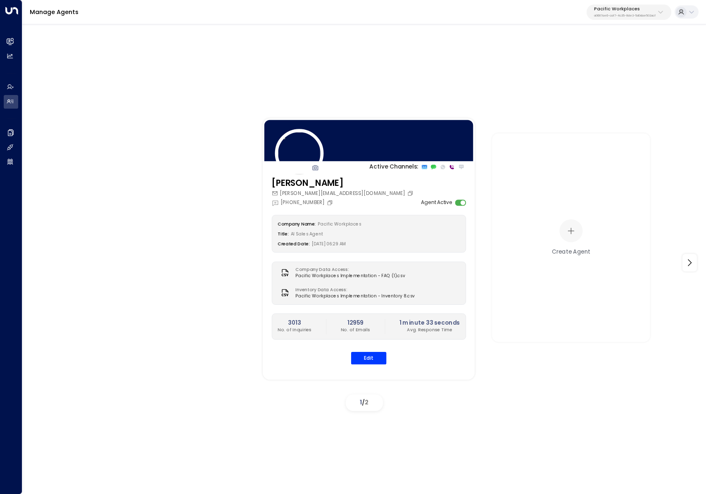
click at [661, 21] on div "Manage Agents Pacific Workplaces a0687ae6-caf7-4c35-8de3-5d0dae502acf" at bounding box center [363, 12] width 683 height 24
click at [658, 15] on icon at bounding box center [660, 12] width 7 height 7
click at [69, 37] on div "Active Channels: Kasey James [EMAIL_ADDRESS][DOMAIN_NAME] [PHONE_NUMBER] Agent …" at bounding box center [363, 257] width 683 height 470
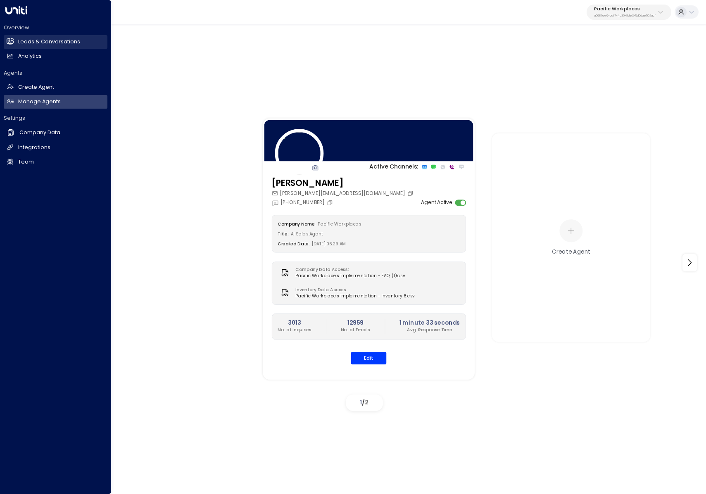
click at [17, 40] on link "Leads & Conversations Leads & Conversations" at bounding box center [56, 42] width 104 height 14
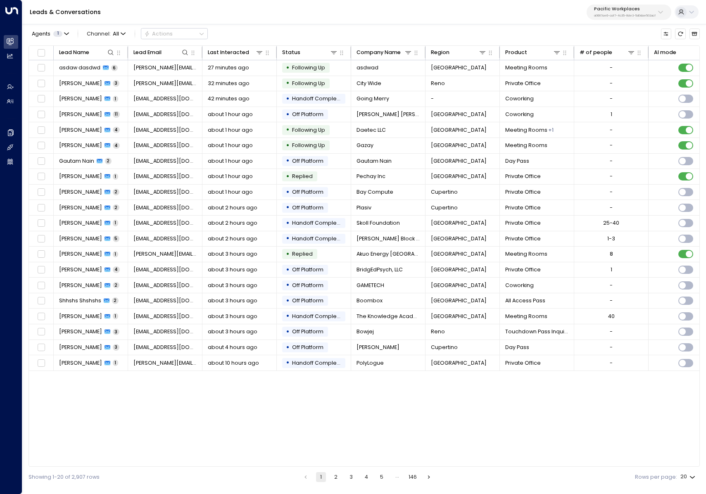
click at [652, 14] on p "a0687ae6-caf7-4c35-8de3-5d0dae502acf" at bounding box center [625, 15] width 62 height 3
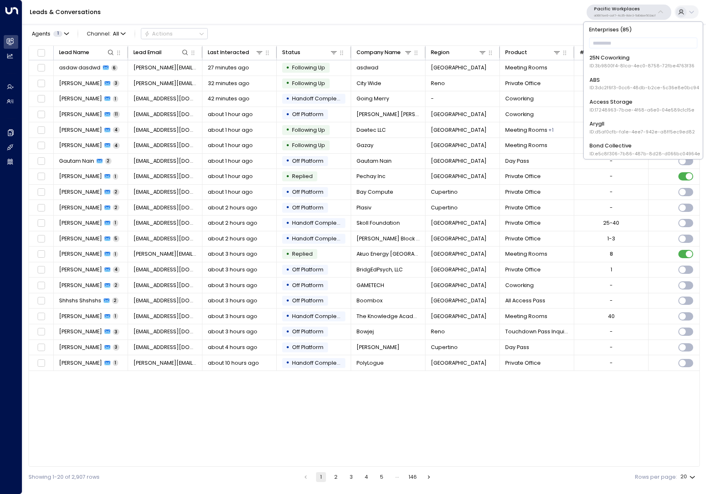
click at [634, 36] on div "Enterprises ( 85 ) ​ 25N Coworking ID: 3b9800f4-81ca-4ec0-8758-72fbe4763f36 ABS…" at bounding box center [642, 90] width 119 height 137
click at [631, 41] on input "text" at bounding box center [643, 43] width 109 height 14
type input "*****"
click at [653, 66] on span "ID: e5119684-7cbb-4469-af7e-e9f84628bb31" at bounding box center [641, 66] width 104 height 7
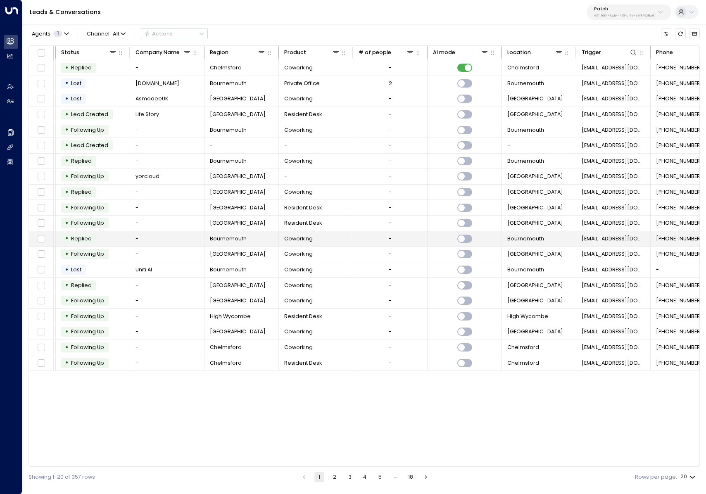
scroll to position [0, 244]
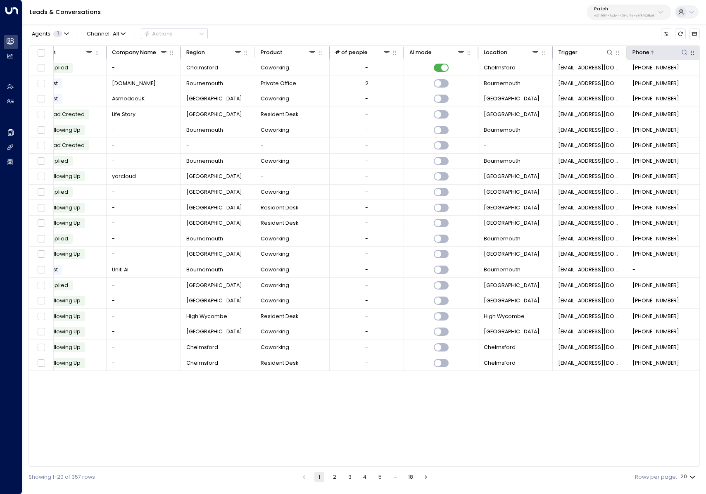
click at [658, 54] on div at bounding box center [669, 52] width 40 height 8
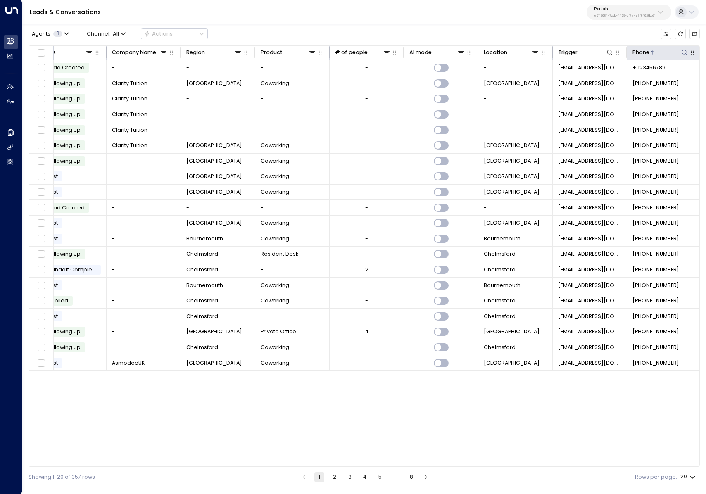
click at [658, 54] on div at bounding box center [669, 52] width 40 height 8
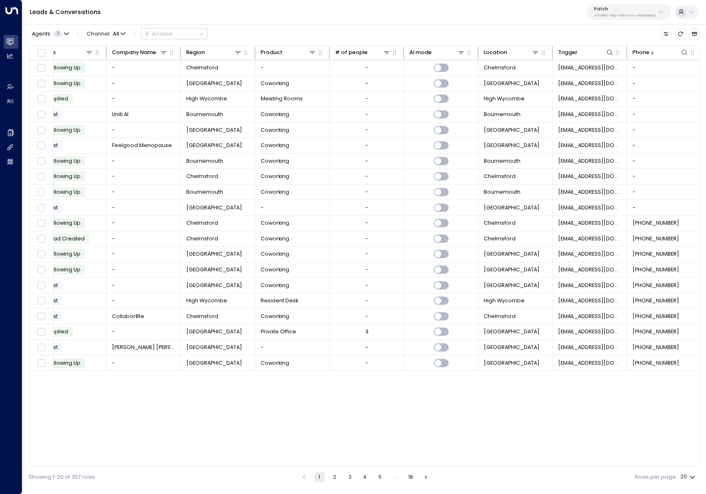
drag, startPoint x: 338, startPoint y: 467, endPoint x: 431, endPoint y: 452, distance: 94.1
click at [431, 452] on div "Agents 1 Channel: All Actions Lead Name Lead Email Last Interacted Status Compa…" at bounding box center [363, 254] width 671 height 465
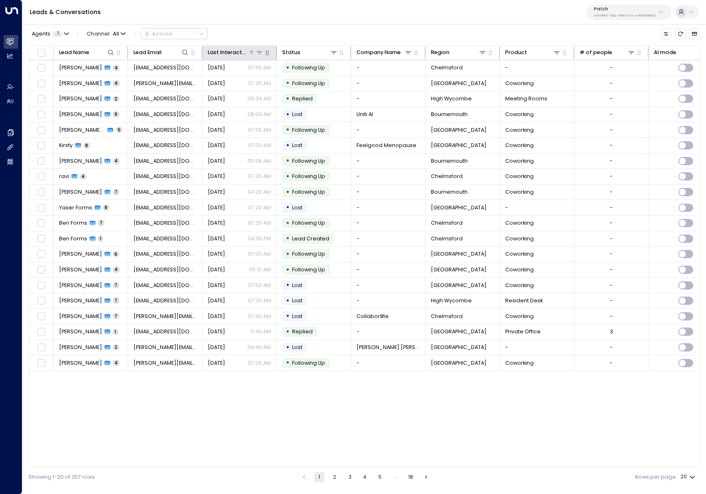
click at [230, 52] on div "Last Interacted" at bounding box center [228, 52] width 41 height 9
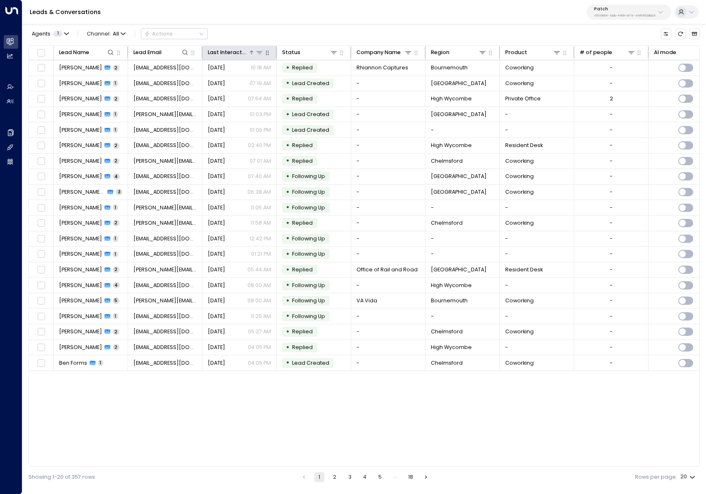
click at [230, 52] on div "Last Interacted" at bounding box center [228, 52] width 41 height 9
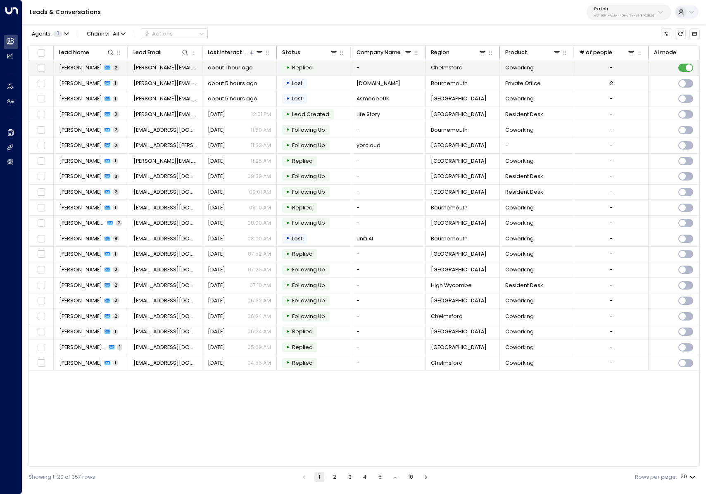
click at [236, 71] on td "about 1 hour ago" at bounding box center [239, 67] width 74 height 15
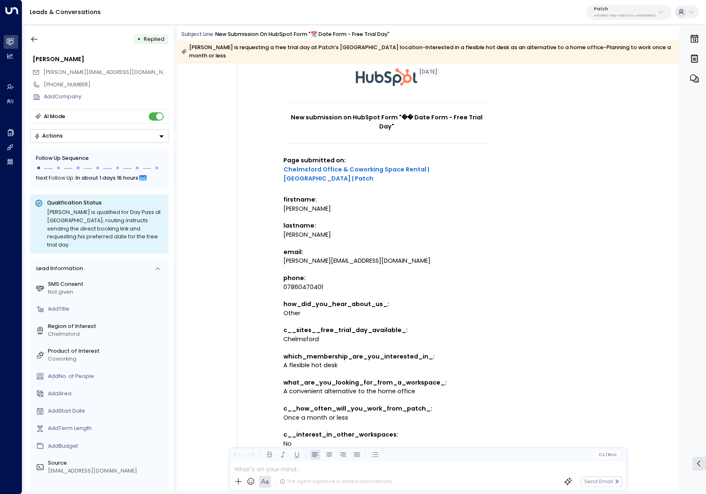
scroll to position [60, 0]
copy div "[PERSON_NAME][EMAIL_ADDRESS][DOMAIN_NAME]"
drag, startPoint x: 388, startPoint y: 235, endPoint x: 282, endPoint y: 237, distance: 105.3
click at [283, 257] on div "[PERSON_NAME][EMAIL_ADDRESS][DOMAIN_NAME]" at bounding box center [386, 261] width 206 height 9
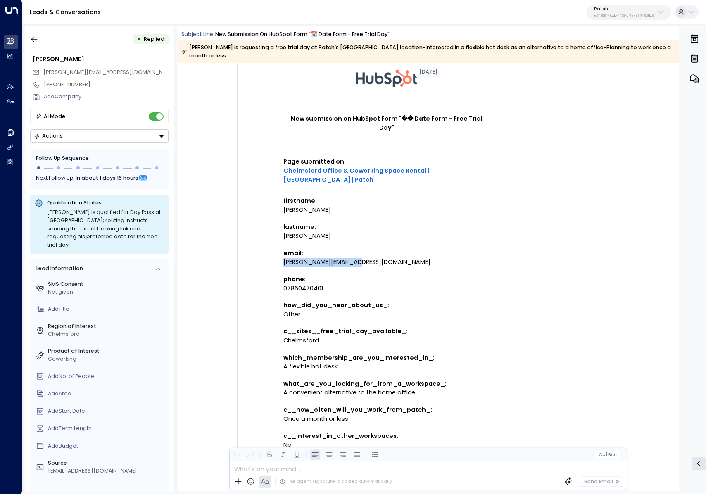
scroll to position [0, 0]
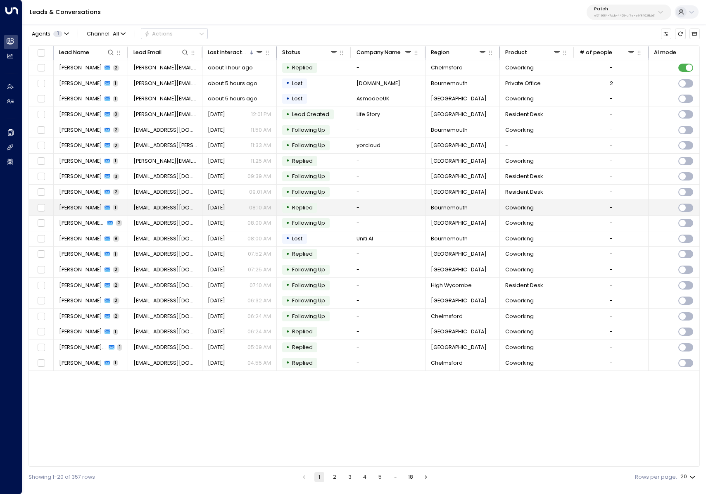
click at [116, 207] on td "[PERSON_NAME] 1" at bounding box center [91, 207] width 74 height 15
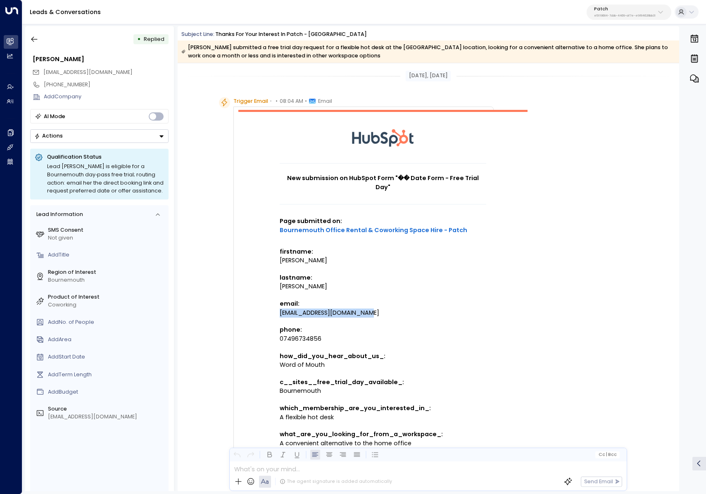
drag, startPoint x: 394, startPoint y: 306, endPoint x: 279, endPoint y: 303, distance: 115.2
click at [280, 308] on div "[EMAIL_ADDRESS][DOMAIN_NAME]" at bounding box center [383, 312] width 206 height 9
copy div "[EMAIL_ADDRESS][DOMAIN_NAME]"
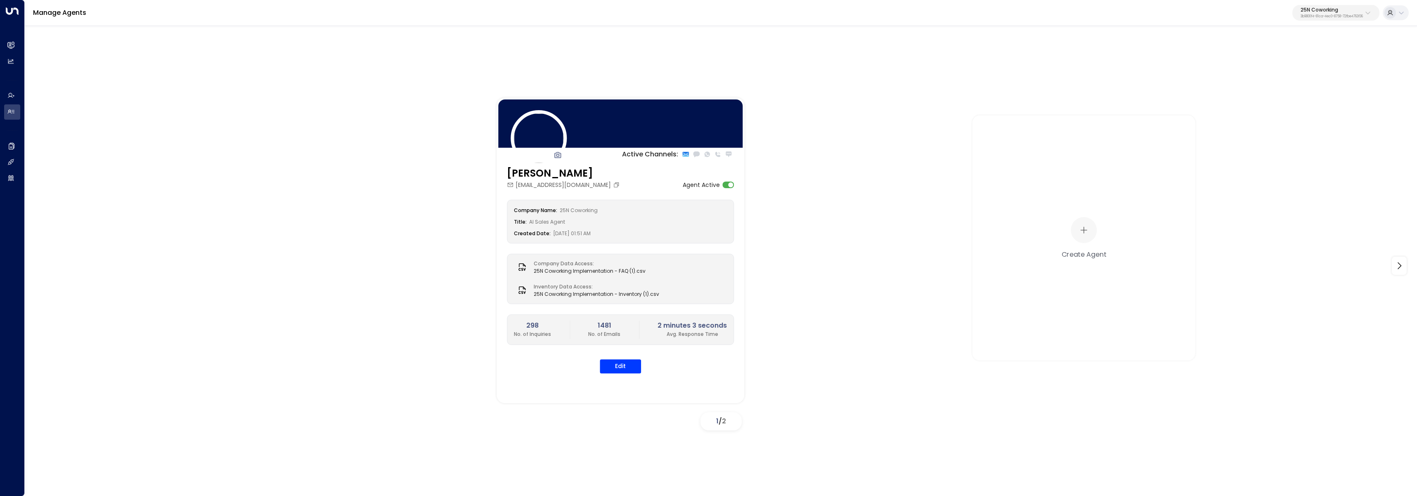
click at [1346, 19] on button "25N Coworking 3b9800f4-81ca-4ec0-8758-72fbe4763f36" at bounding box center [1336, 13] width 87 height 16
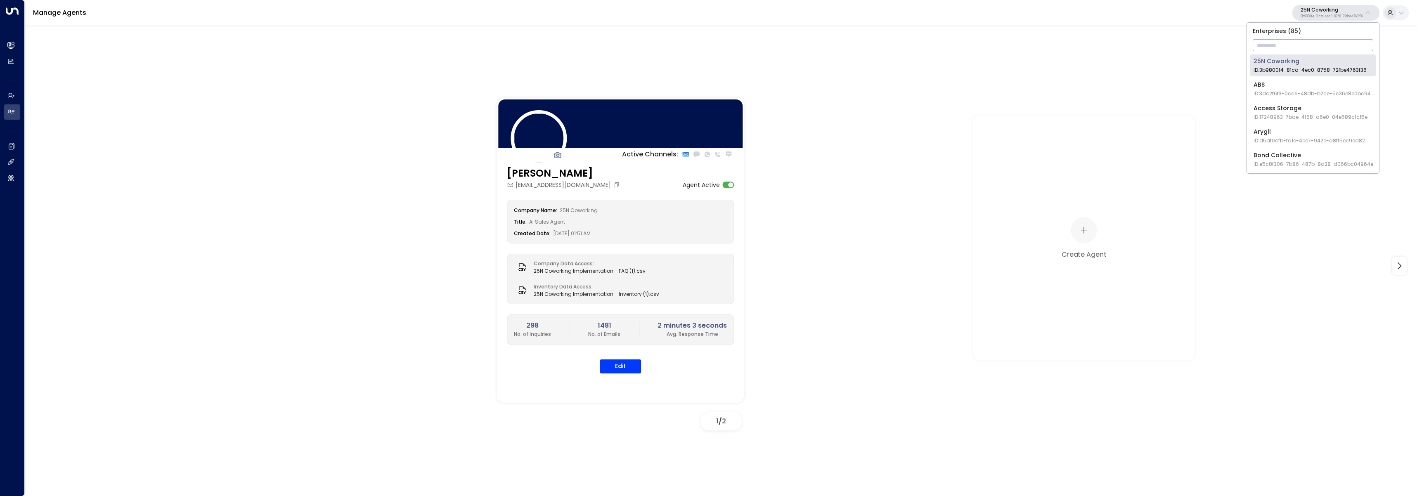
click at [1332, 52] on input "text" at bounding box center [1313, 45] width 121 height 15
type input "*****"
type input "*********"
click at [1340, 62] on div "Storage Star ID: bc340fee-f559-48fc-84eb-70f3f6817ad8" at bounding box center [1309, 65] width 111 height 17
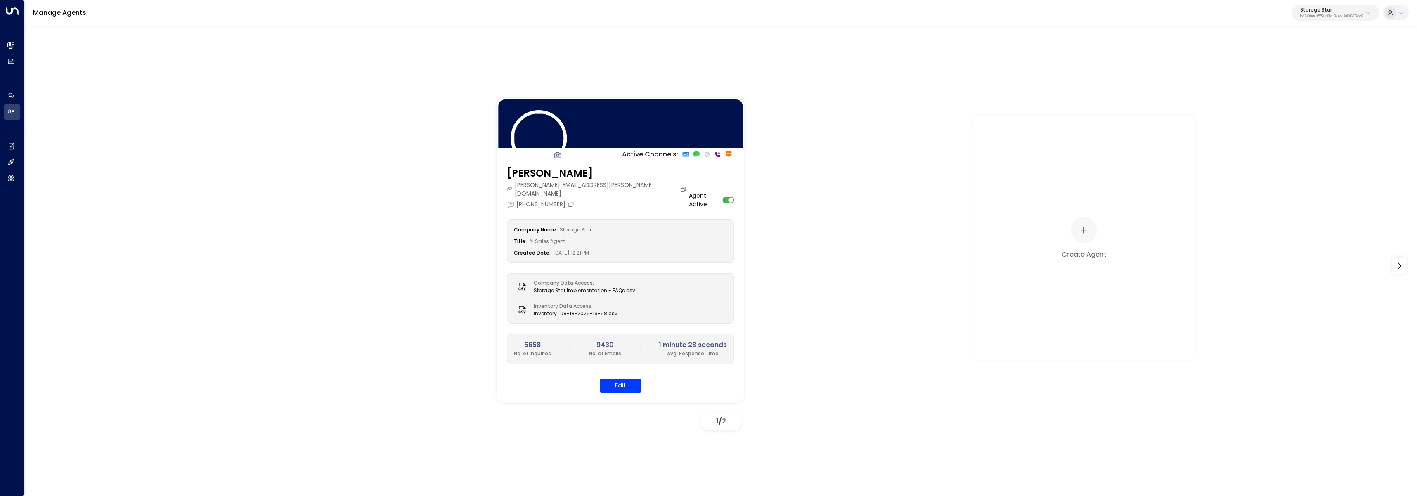
click at [398, 171] on div "Active Channels: [PERSON_NAME] [PERSON_NAME][EMAIL_ADDRESS][PERSON_NAME][DOMAIN…" at bounding box center [720, 266] width 1351 height 336
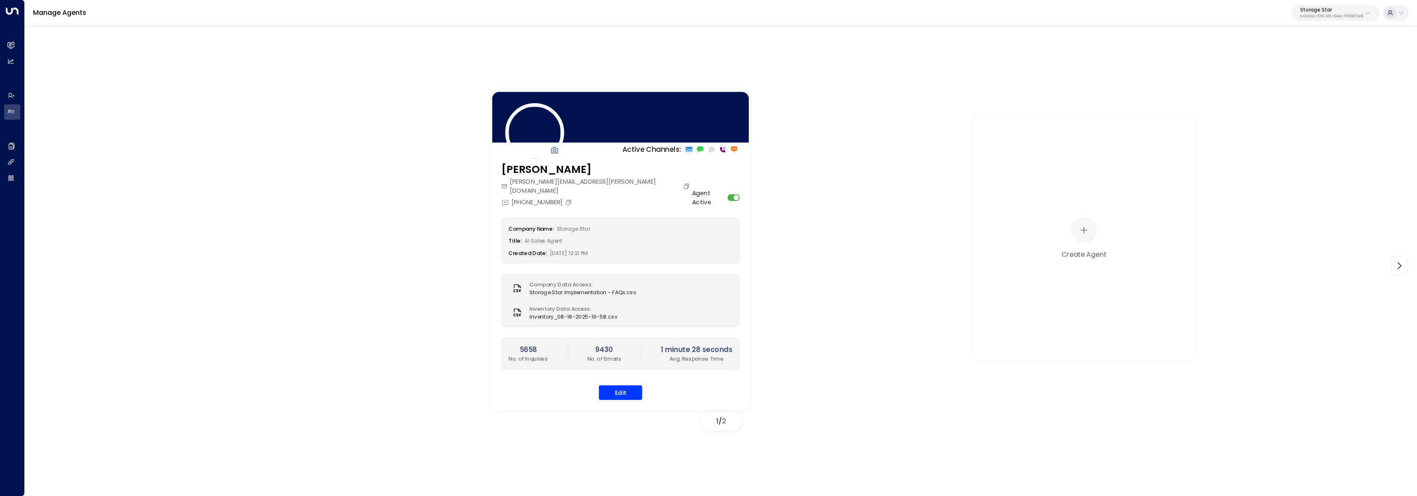
click at [540, 132] on img at bounding box center [534, 132] width 59 height 59
click at [624, 374] on div "Company Name: Storage Star Title: AI Sales Agent Created Date: [DATE] 12:21 PM …" at bounding box center [621, 309] width 239 height 182
click at [626, 385] on button "Edit" at bounding box center [620, 392] width 43 height 15
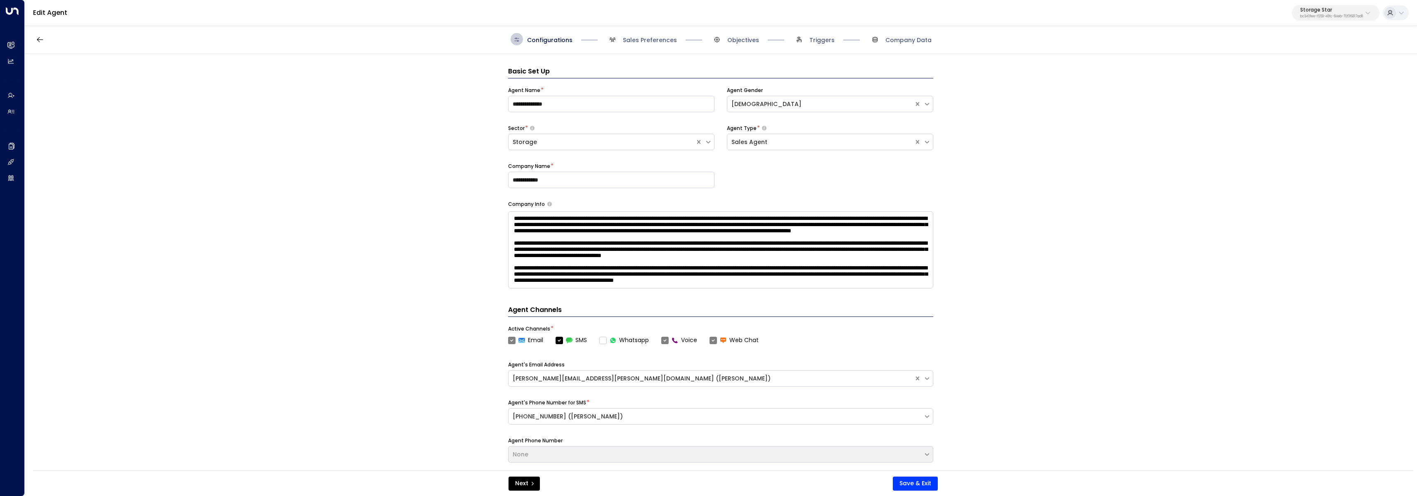
scroll to position [12, 0]
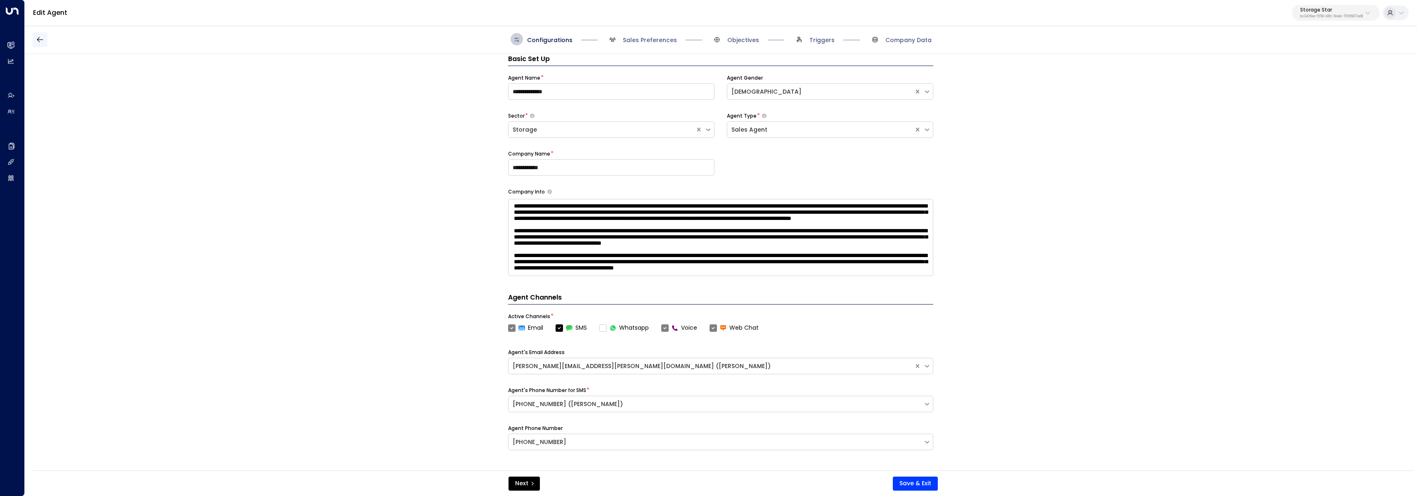
click at [43, 43] on icon "button" at bounding box center [40, 40] width 8 height 8
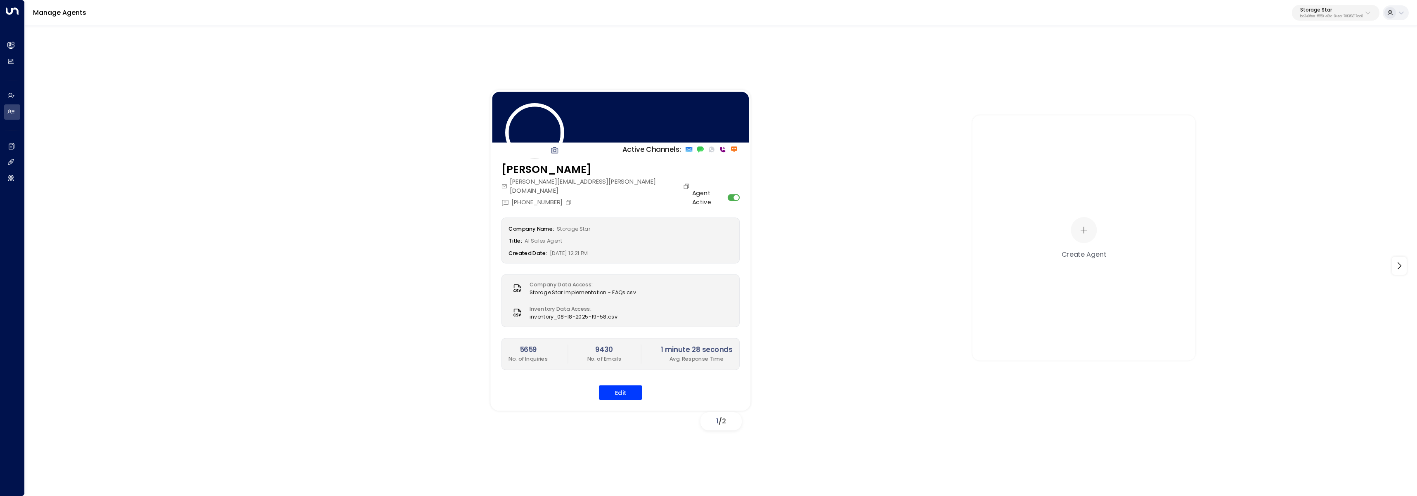
click at [546, 123] on img at bounding box center [534, 132] width 59 height 59
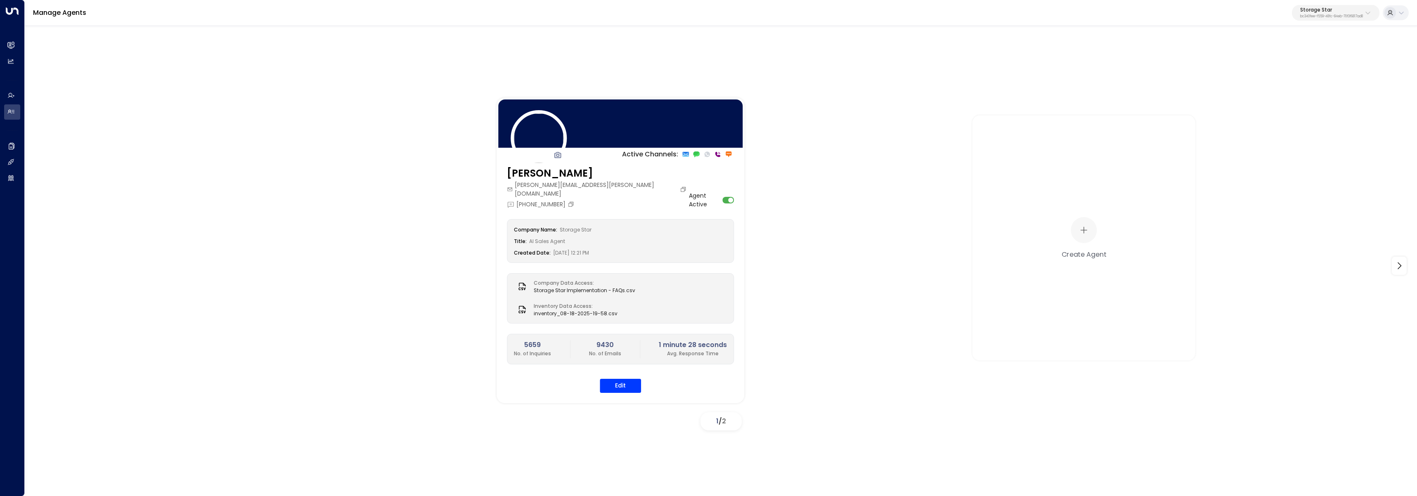
click at [444, 133] on div "Active Channels: [PERSON_NAME] [PERSON_NAME][EMAIL_ADDRESS][PERSON_NAME][DOMAIN…" at bounding box center [720, 266] width 1351 height 336
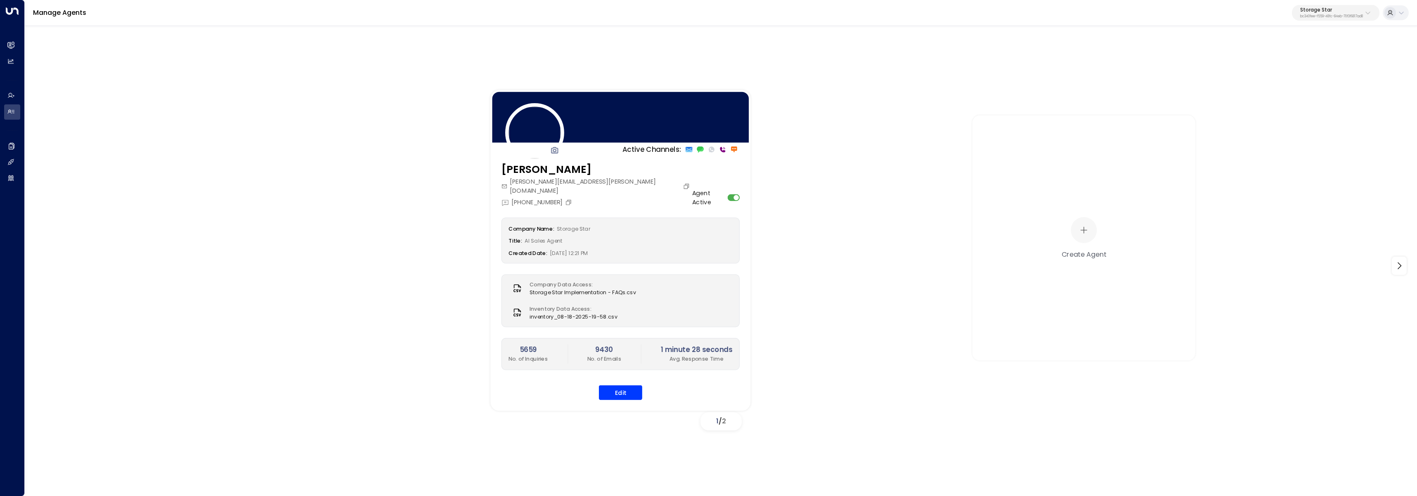
click at [543, 140] on img at bounding box center [534, 132] width 59 height 59
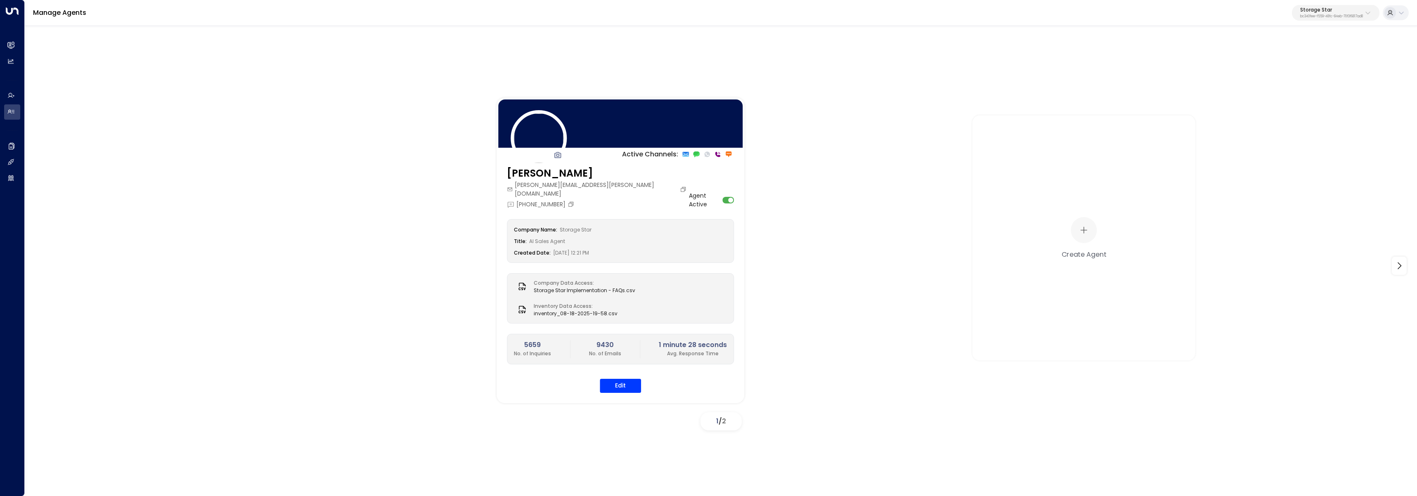
click at [418, 146] on div "Active Channels: [PERSON_NAME] [PERSON_NAME][EMAIL_ADDRESS][PERSON_NAME][DOMAIN…" at bounding box center [720, 266] width 1351 height 336
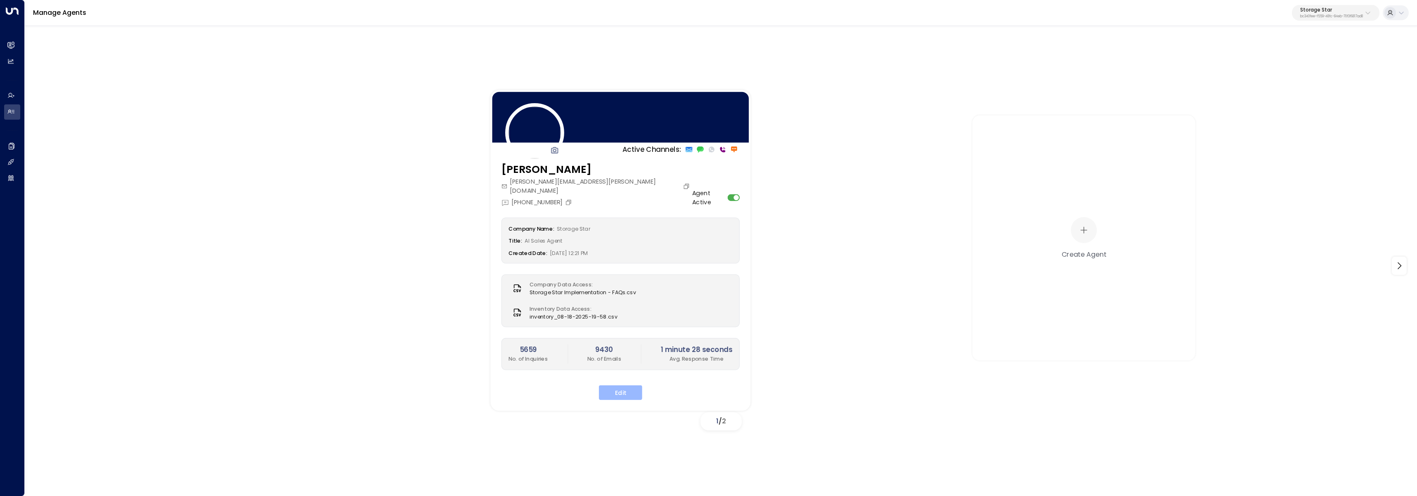
click at [624, 385] on button "Edit" at bounding box center [620, 392] width 43 height 15
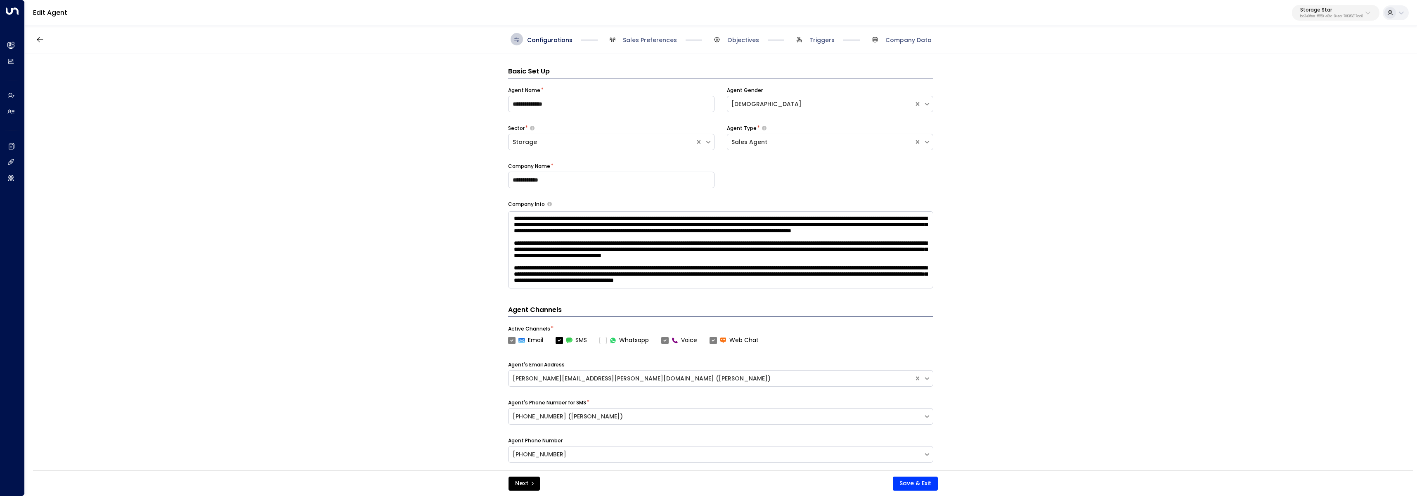
scroll to position [12, 0]
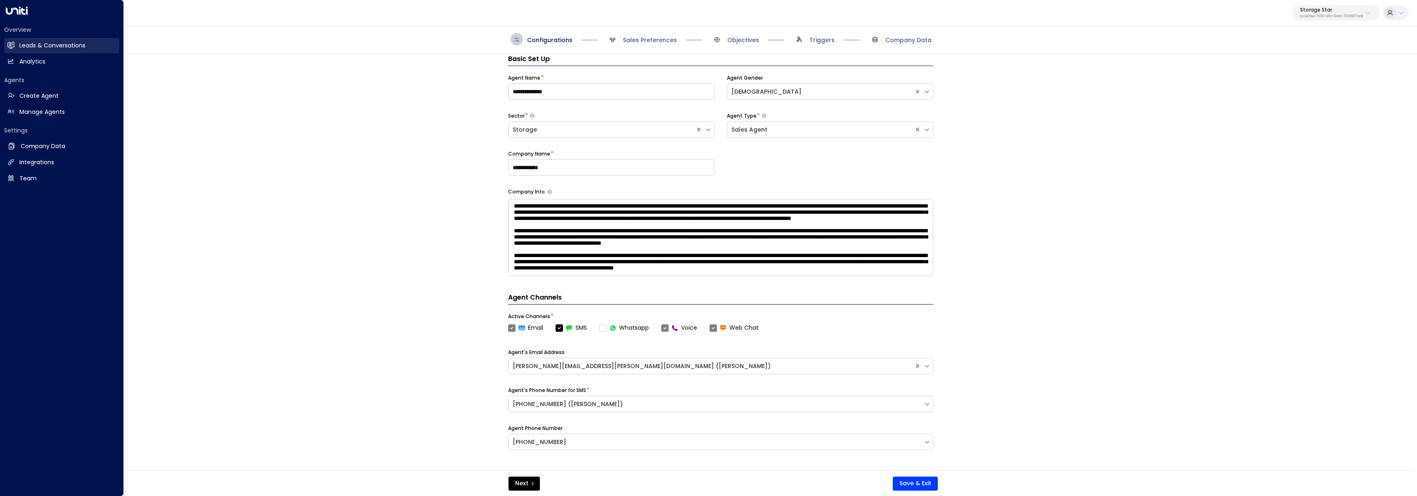
click at [18, 49] on link "Leads & Conversations Leads & Conversations" at bounding box center [61, 45] width 115 height 15
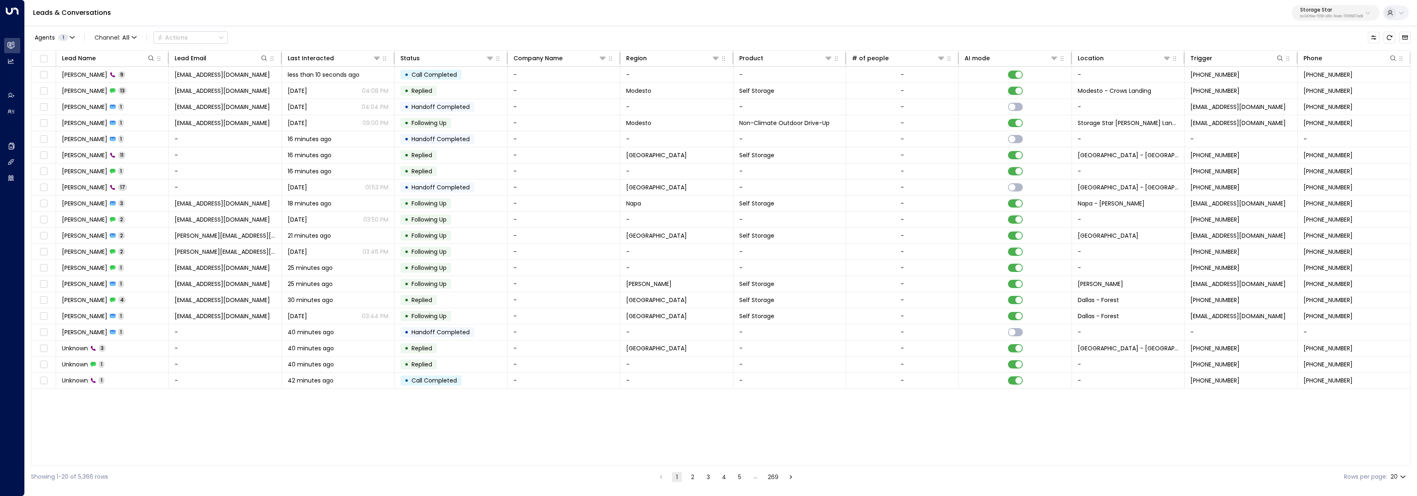
scroll to position [0, 1]
click at [1160, 55] on div at bounding box center [1136, 58] width 67 height 8
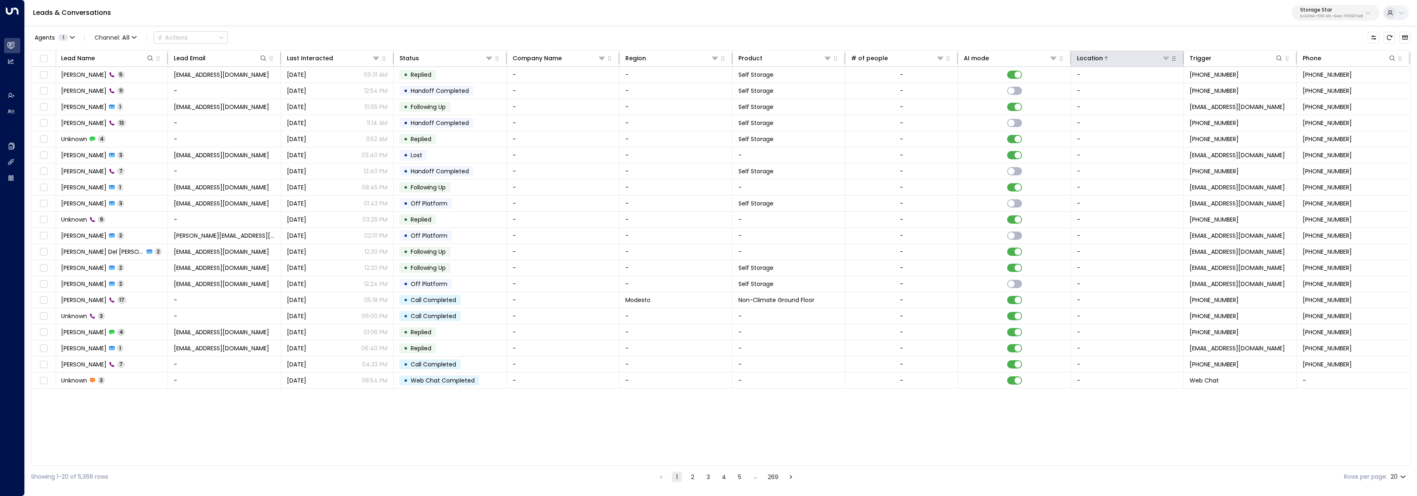
click at [1168, 60] on icon at bounding box center [1166, 58] width 7 height 7
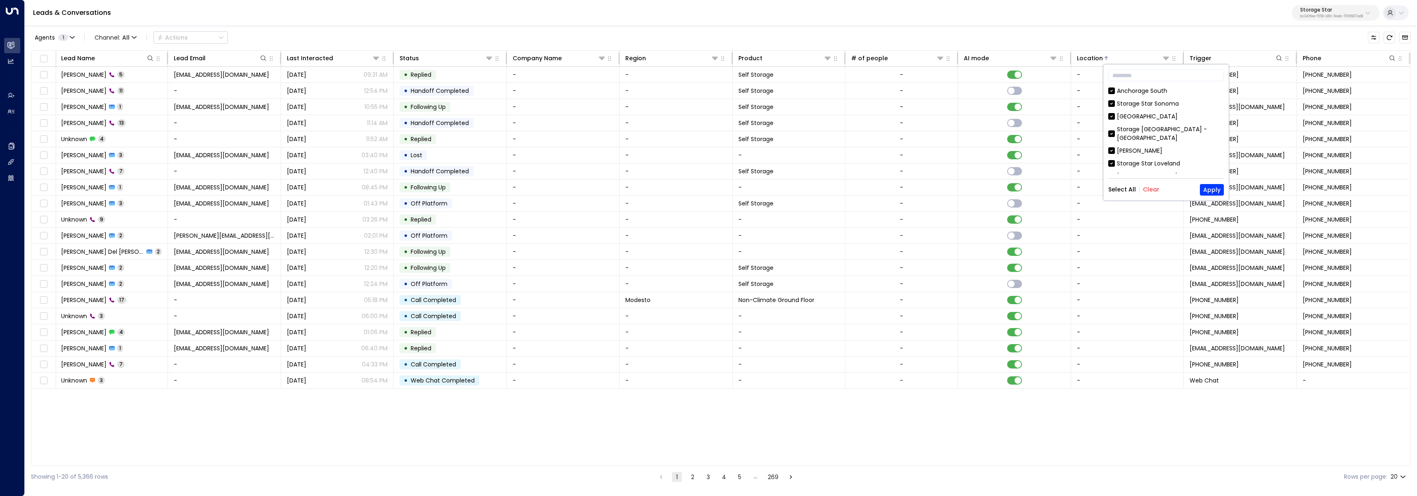
click at [1150, 189] on button "Clear" at bounding box center [1151, 189] width 17 height 7
click at [1153, 77] on input "text" at bounding box center [1167, 75] width 116 height 15
paste input "**********"
type input "**********"
click at [1150, 92] on div "Storage Star Colorado Springs - Aerotech" at bounding box center [1170, 95] width 107 height 17
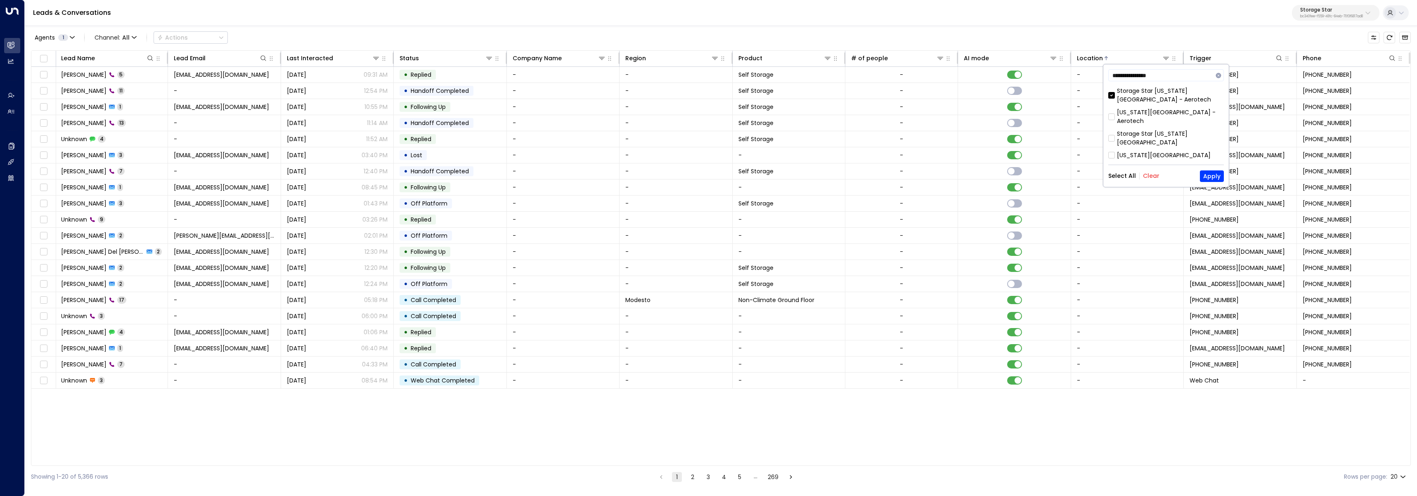
click at [1177, 130] on div "Storage Star Colorado Springs" at bounding box center [1170, 138] width 107 height 17
click at [1154, 142] on div "**********" at bounding box center [1167, 125] width 126 height 123
click at [1143, 151] on div "Colorado Springs" at bounding box center [1164, 155] width 94 height 9
click at [1211, 171] on button "Apply" at bounding box center [1212, 177] width 24 height 12
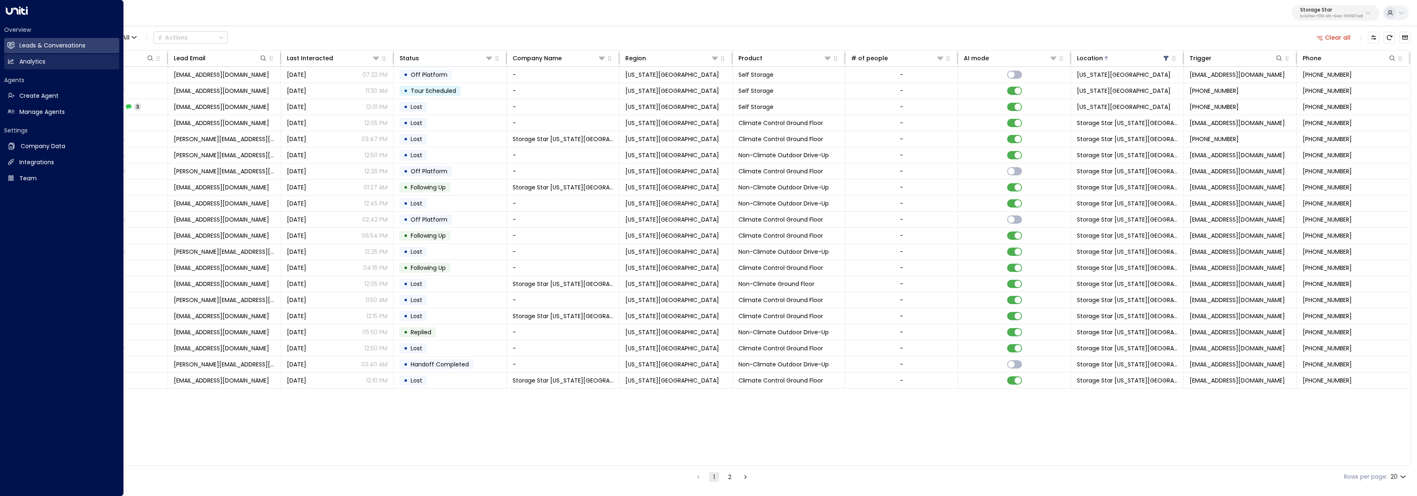
click at [35, 65] on h2 "Analytics" at bounding box center [32, 61] width 26 height 9
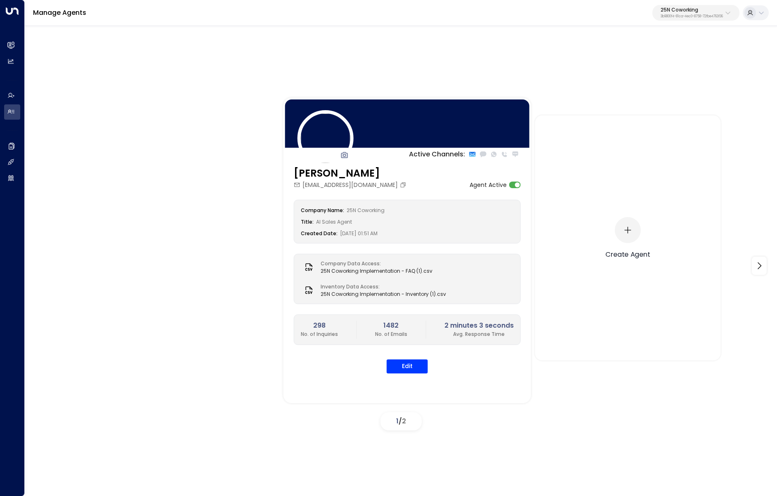
click at [626, 138] on div "Create Agent" at bounding box center [628, 237] width 45 height 245
click at [713, 10] on p "25N Coworking" at bounding box center [692, 9] width 62 height 5
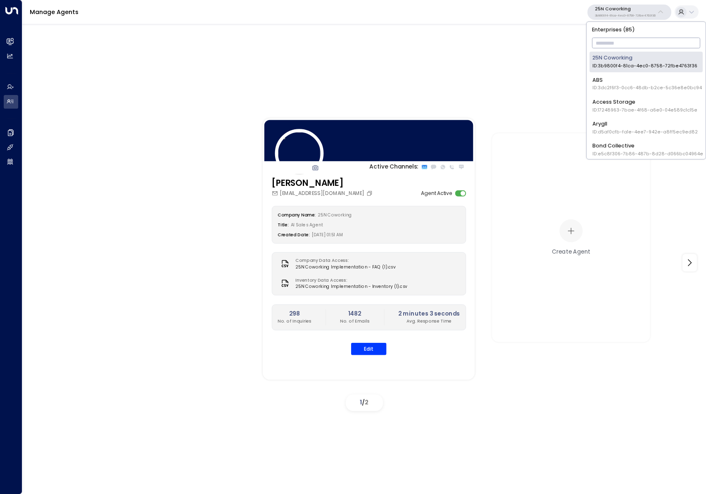
click at [637, 47] on input "text" at bounding box center [646, 43] width 109 height 14
type input "*******"
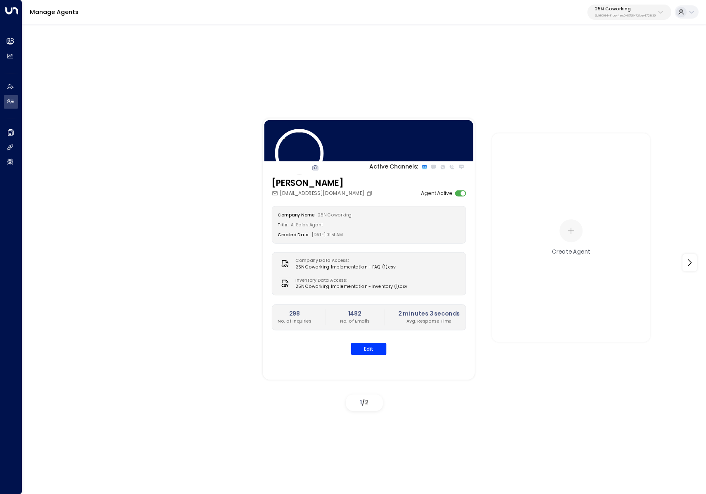
click at [616, 8] on p "25N Coworking" at bounding box center [625, 9] width 61 height 5
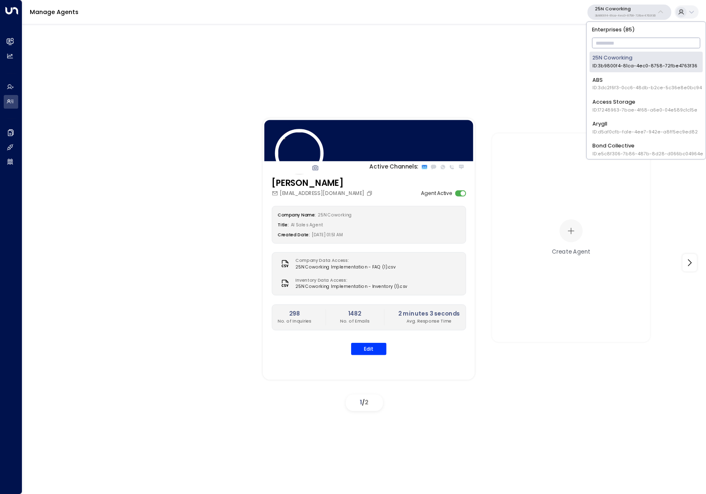
click at [612, 44] on input "text" at bounding box center [646, 43] width 109 height 14
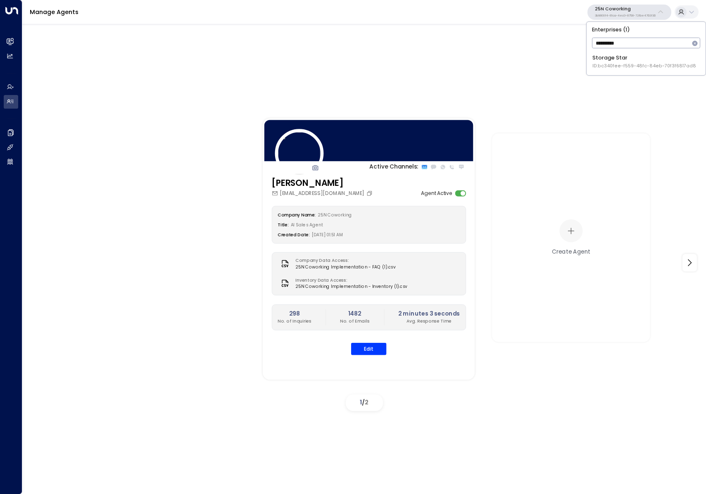
type input "*********"
click at [615, 59] on div "Storage Star ID: bc340fee-f559-48fc-84eb-70f3f6817ad8" at bounding box center [644, 61] width 104 height 15
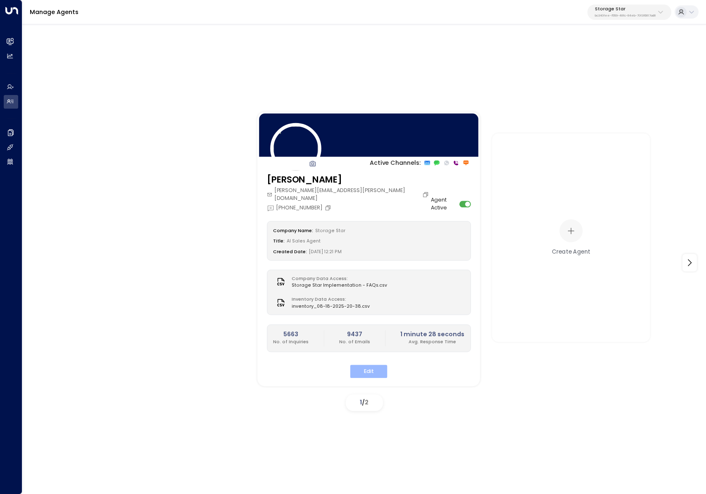
click at [378, 365] on button "Edit" at bounding box center [368, 371] width 37 height 13
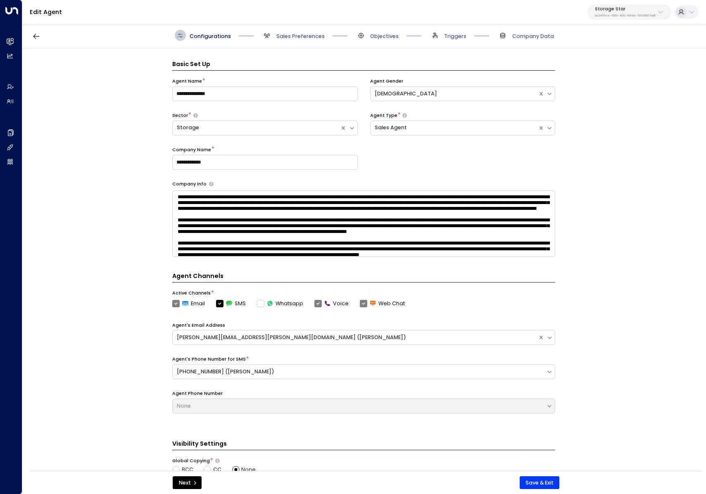
scroll to position [11, 0]
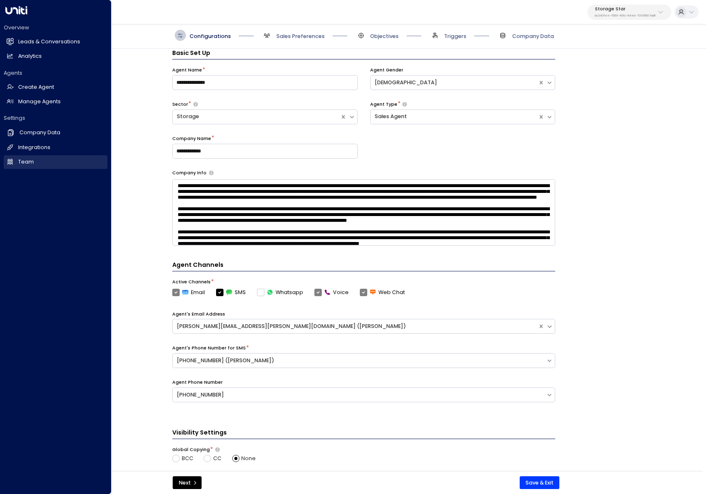
click at [15, 163] on link "Team Team" at bounding box center [56, 162] width 104 height 14
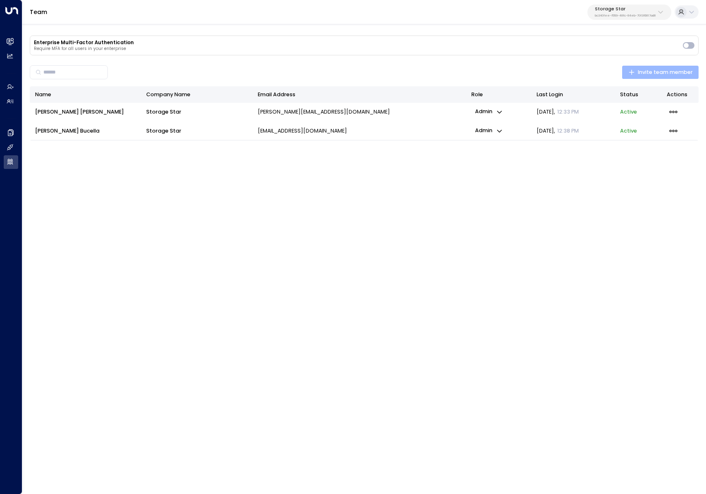
click at [642, 69] on span "Invite team member" at bounding box center [660, 72] width 64 height 9
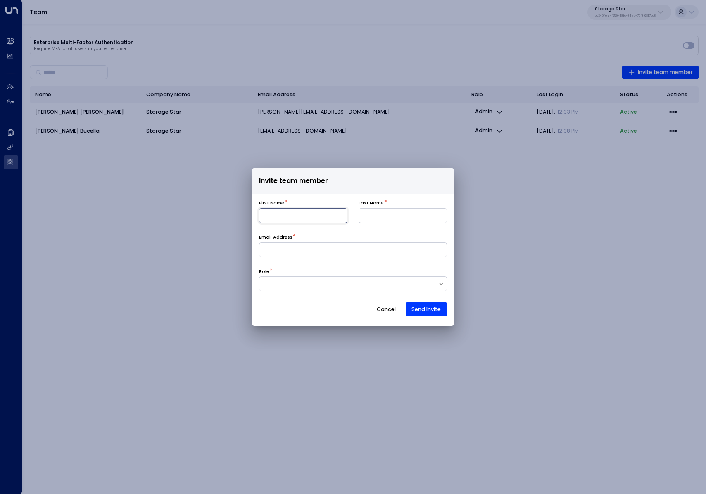
click at [312, 209] on input at bounding box center [303, 215] width 88 height 15
type input "***"
type input "*****"
paste input "**********"
type input "**********"
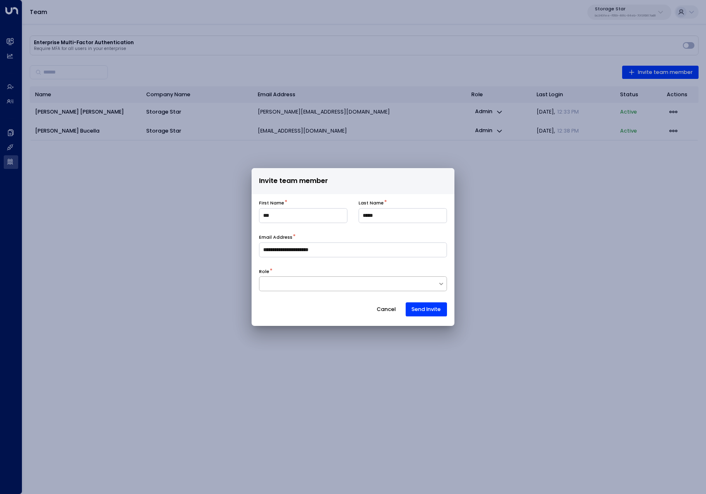
click at [284, 284] on div at bounding box center [348, 283] width 178 height 7
click at [280, 250] on div "Admin" at bounding box center [353, 250] width 188 height 14
click at [417, 306] on button "Send Invite" at bounding box center [425, 309] width 41 height 14
